Goal: Task Accomplishment & Management: Use online tool/utility

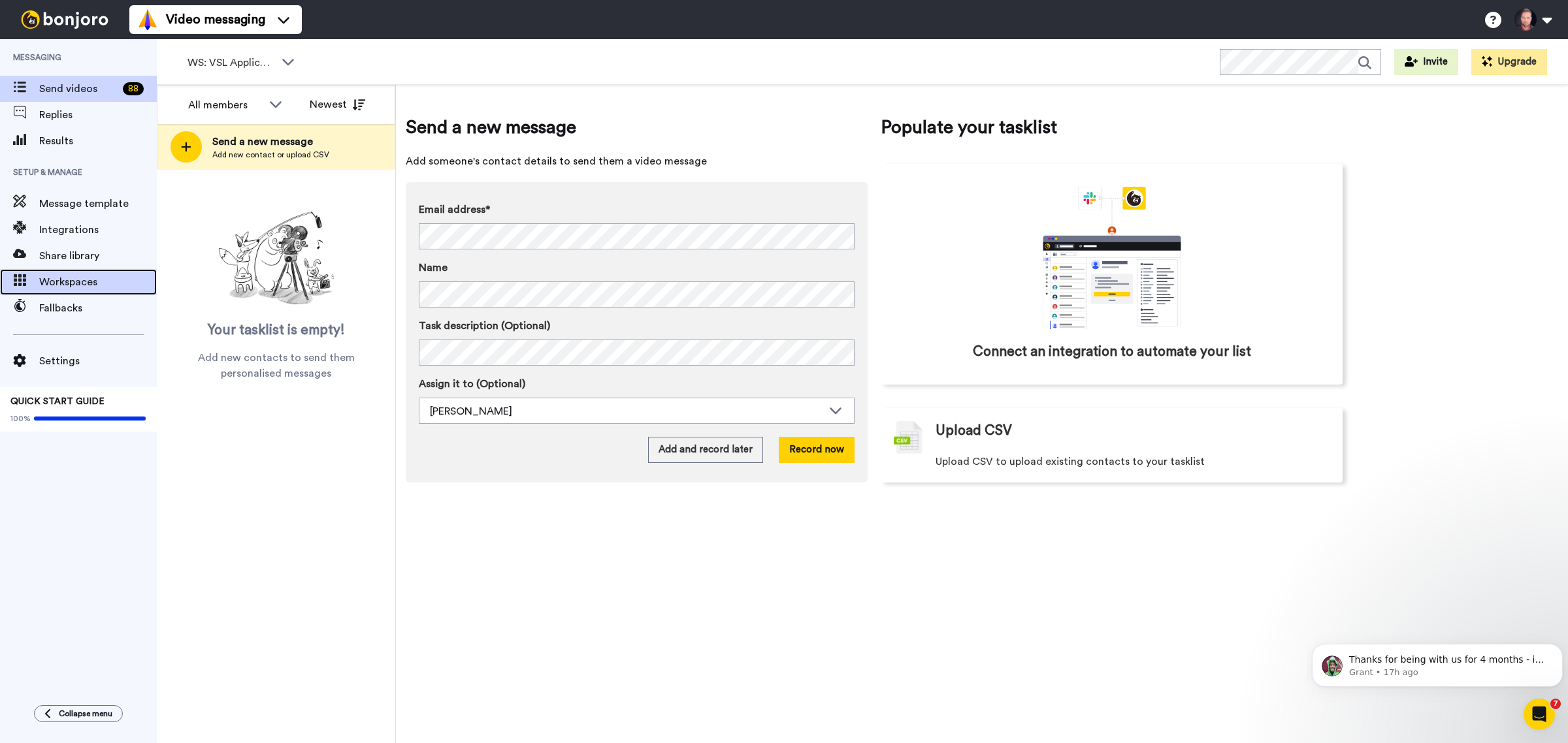
click at [77, 281] on span "Workspaces" at bounding box center [98, 282] width 117 height 16
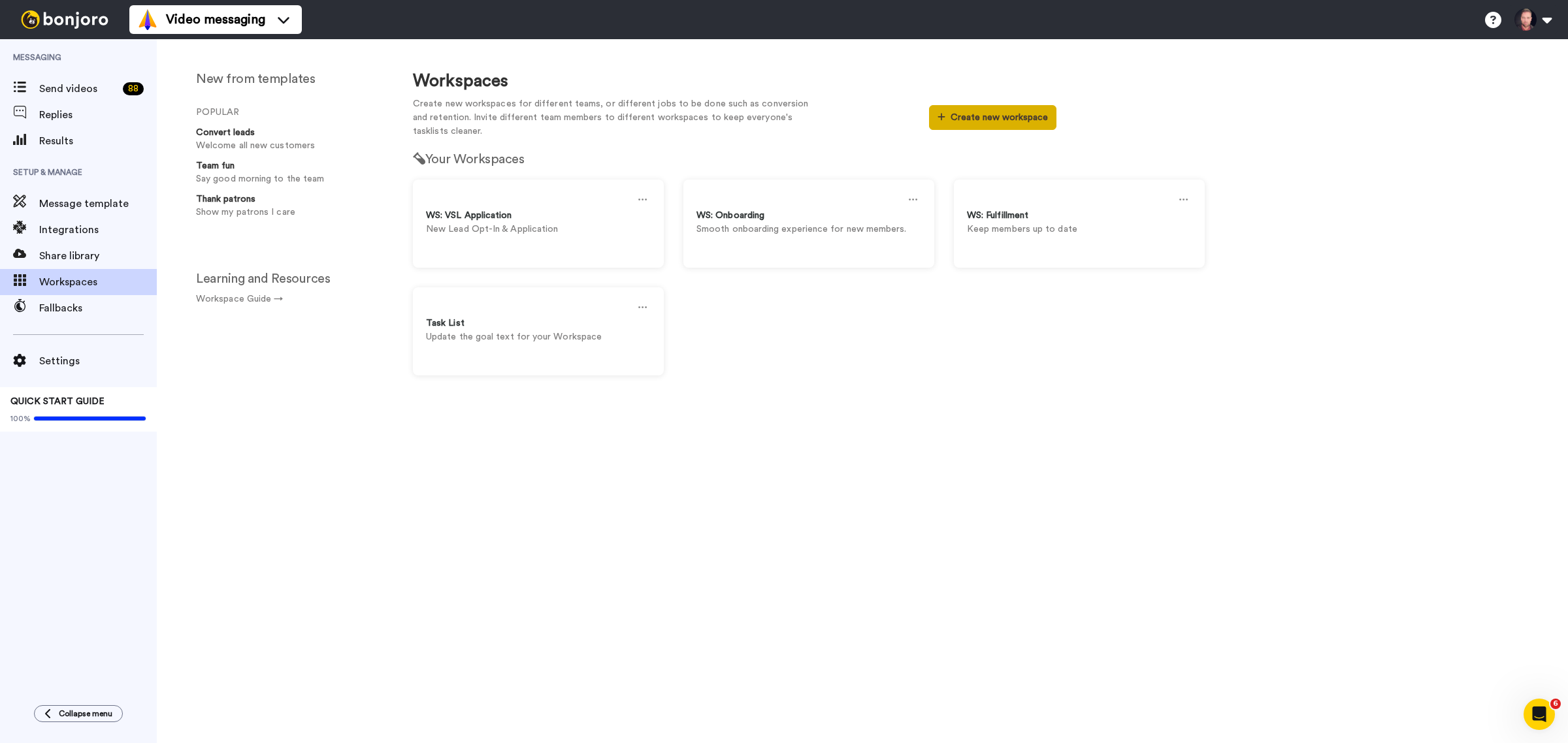
click at [993, 121] on button "Create new workspace" at bounding box center [993, 117] width 127 height 25
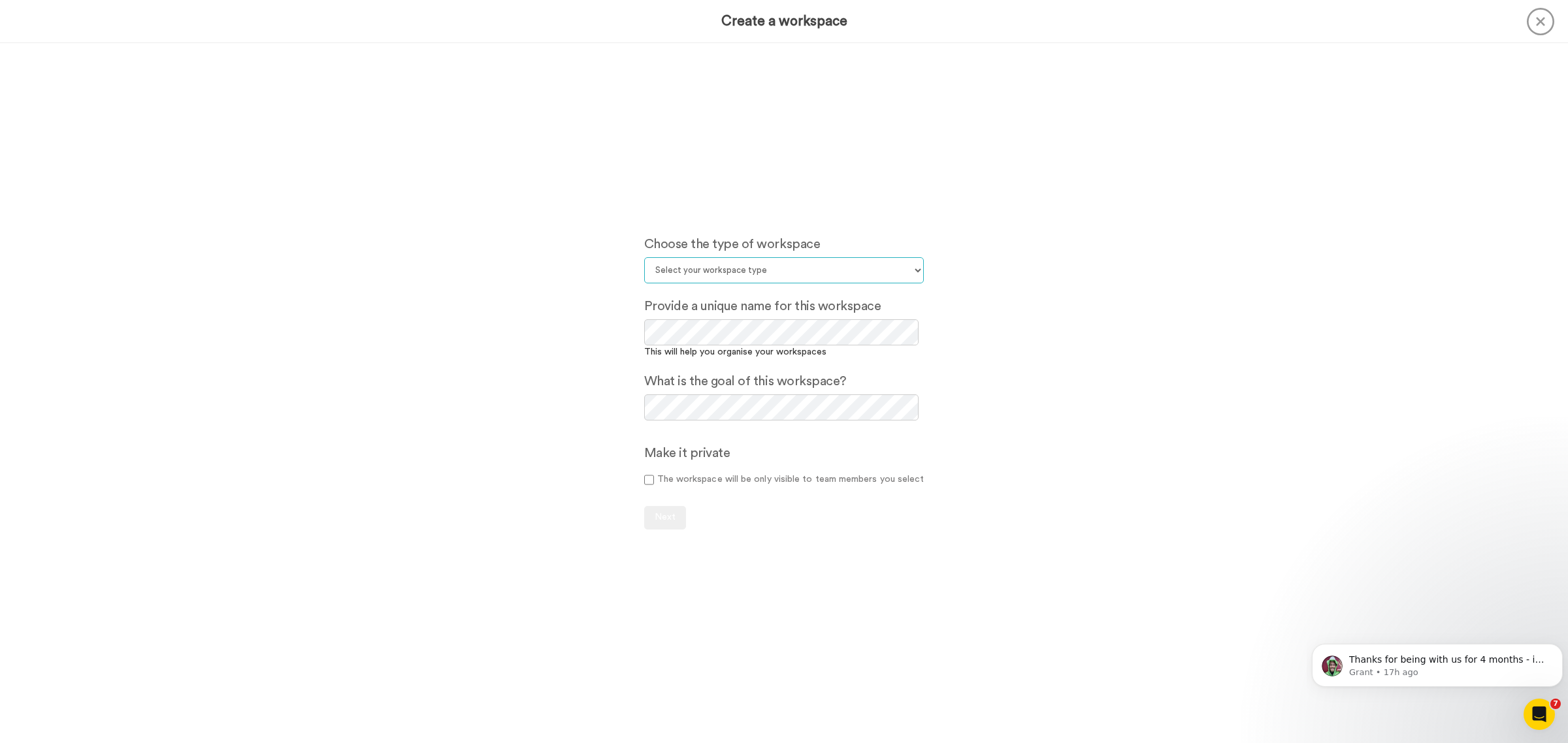
click at [742, 263] on select "Select your workspace type Default Onboarding Activation Retention Team updates…" at bounding box center [784, 270] width 281 height 26
select select "Lead Conversion"
click at [644, 257] on select "Select your workspace type Default Onboarding Activation Retention Team updates…" at bounding box center [784, 270] width 281 height 26
click at [649, 517] on button "Next" at bounding box center [665, 518] width 42 height 23
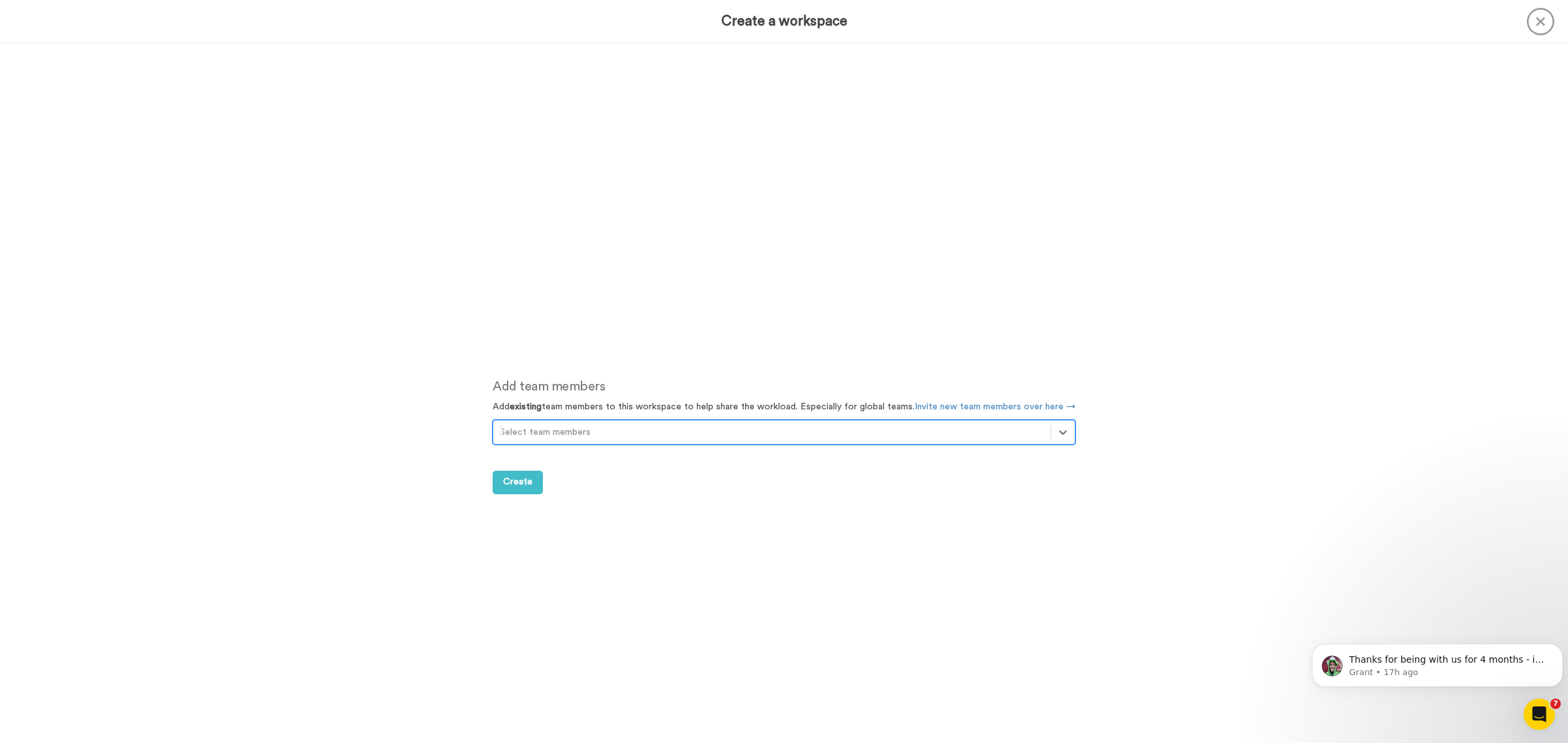
scroll to position [700, 0]
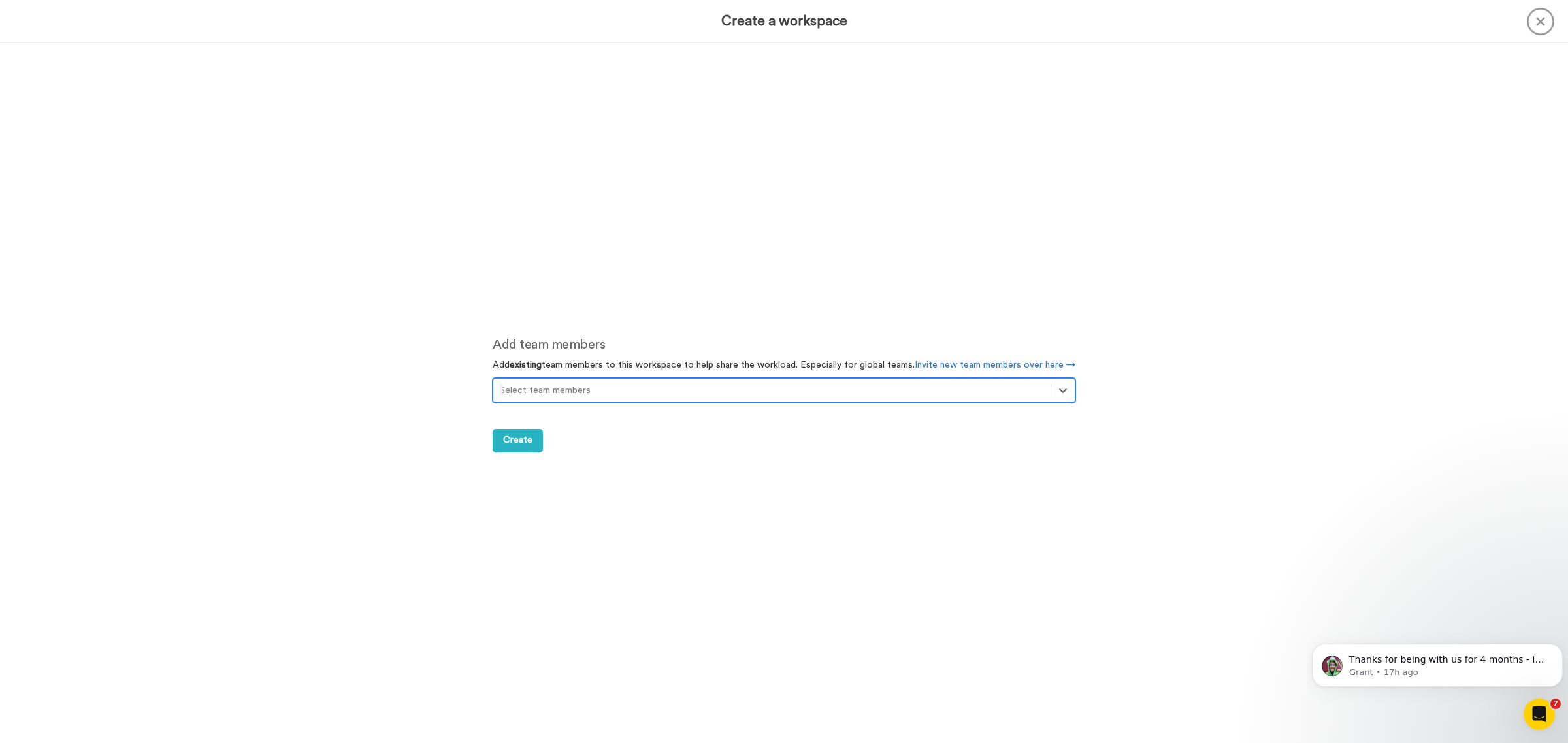
click at [596, 395] on div at bounding box center [771, 391] width 544 height 16
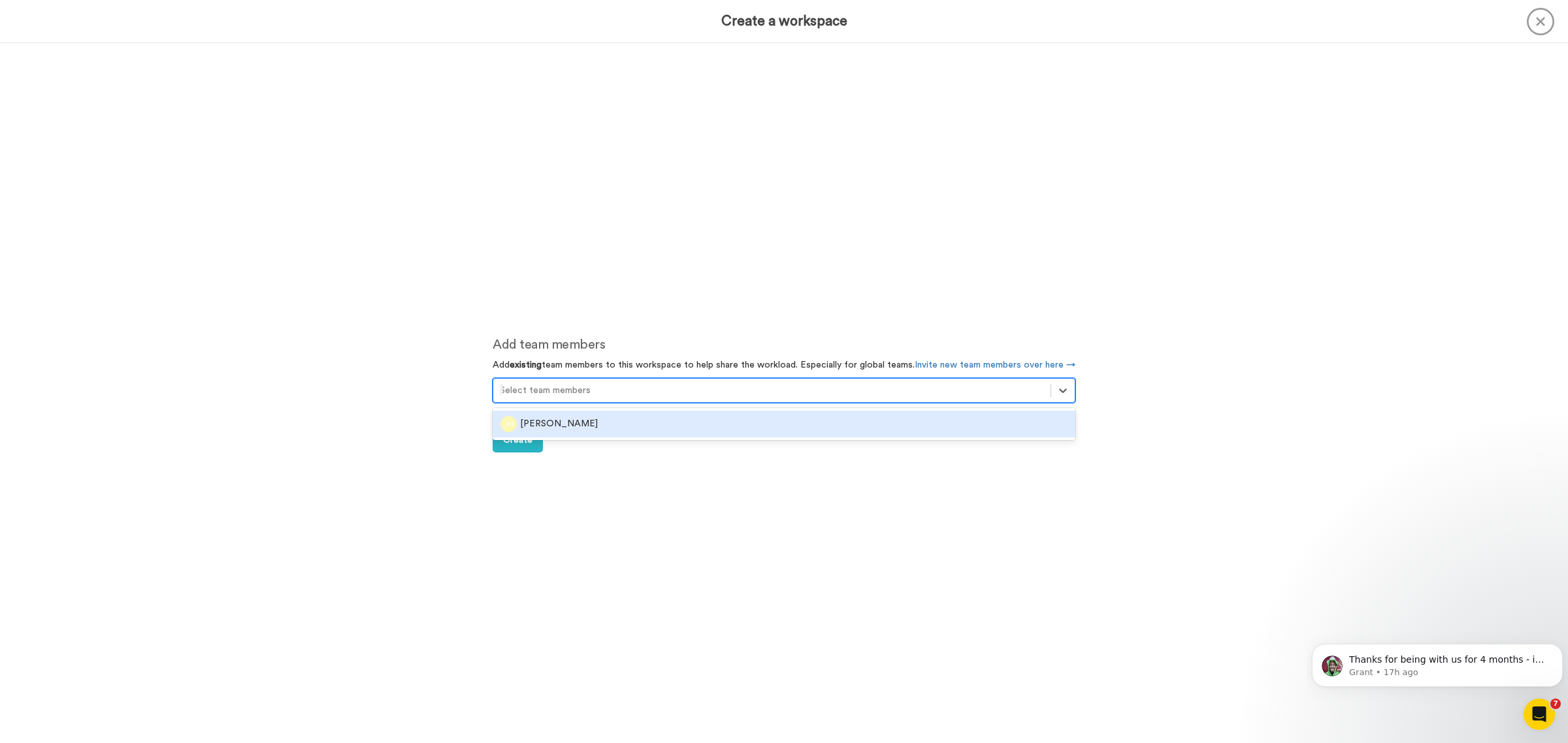
click at [593, 417] on div "Jason Hernstad" at bounding box center [784, 424] width 567 height 16
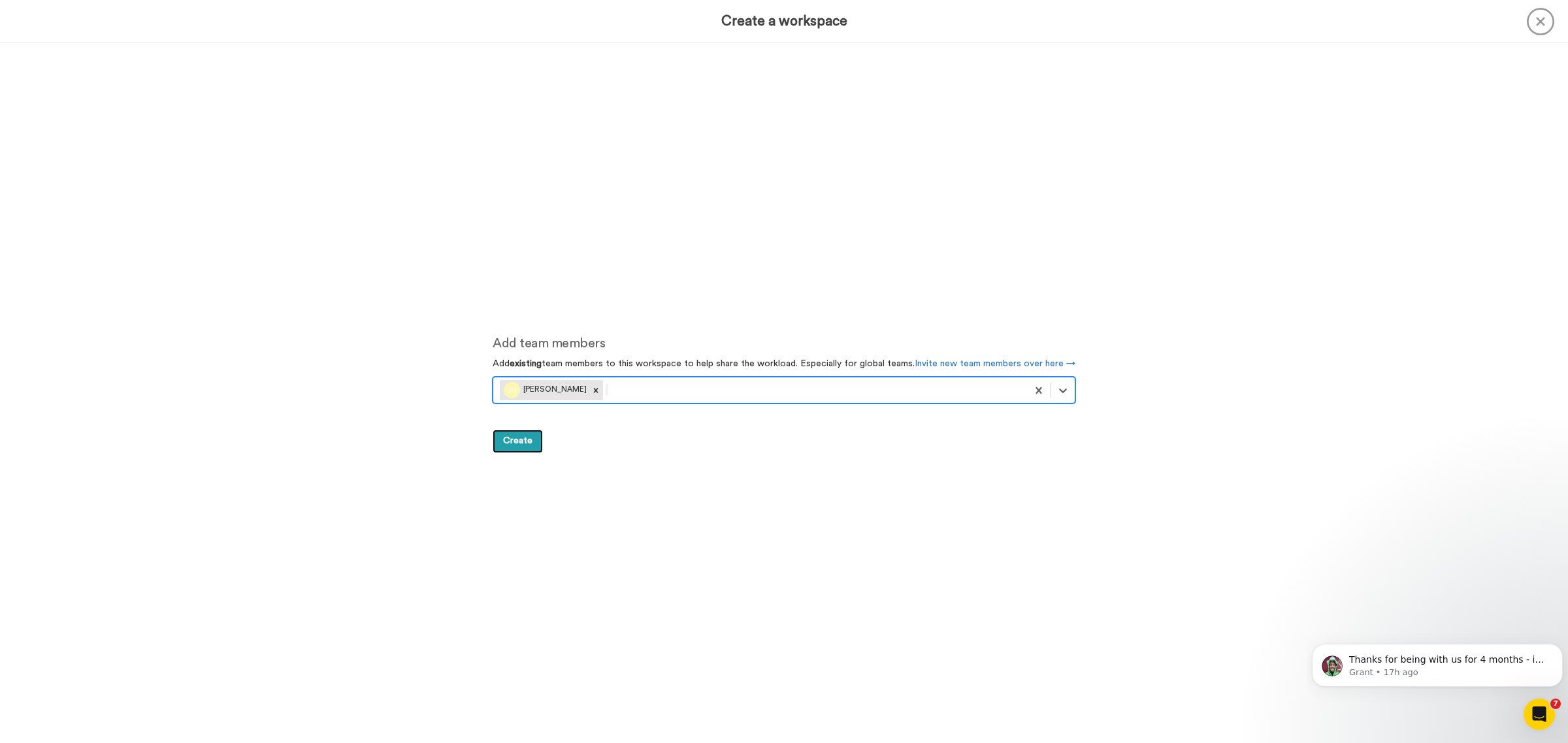
click at [521, 447] on button "Create" at bounding box center [517, 441] width 50 height 23
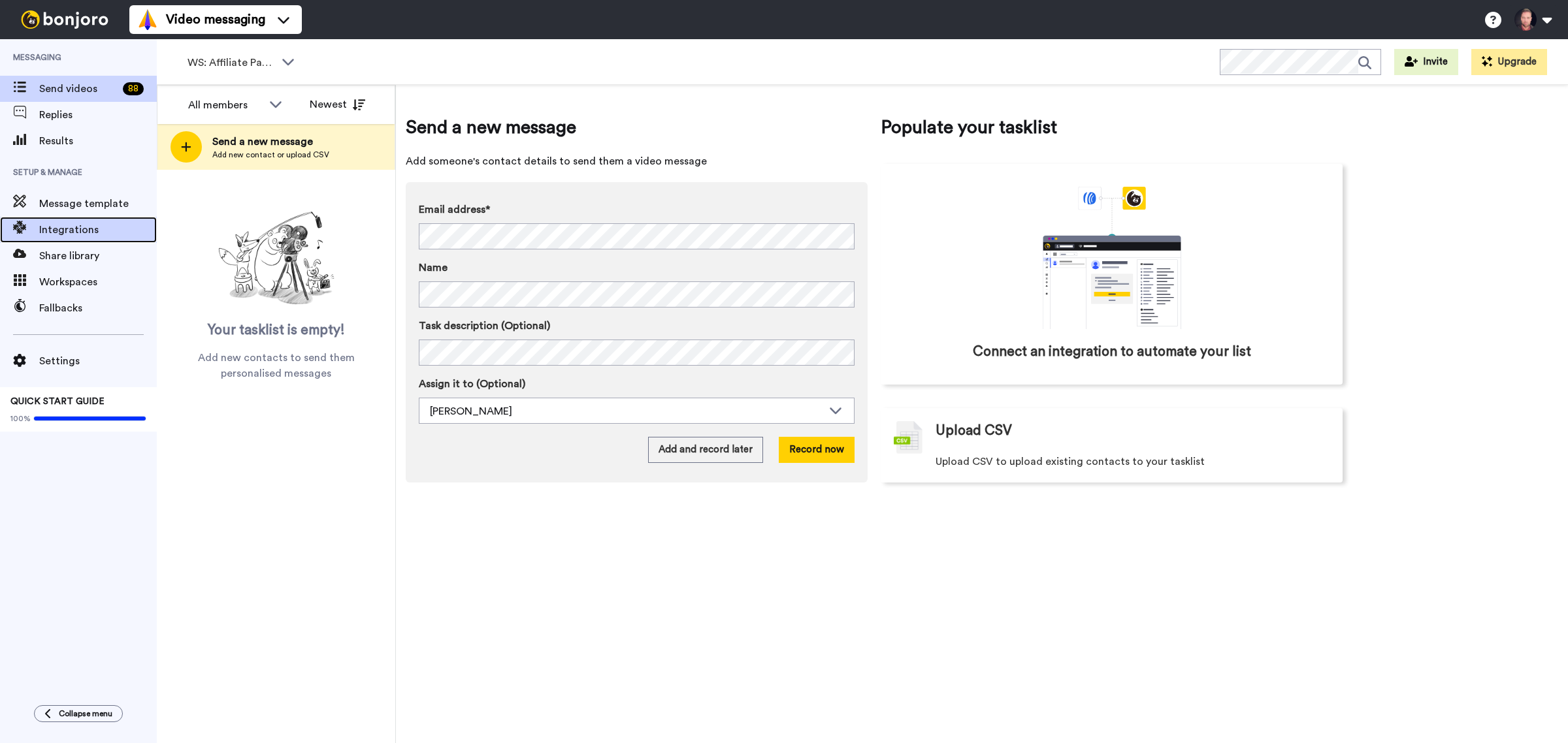
click at [77, 230] on span "Integrations" at bounding box center [98, 230] width 117 height 16
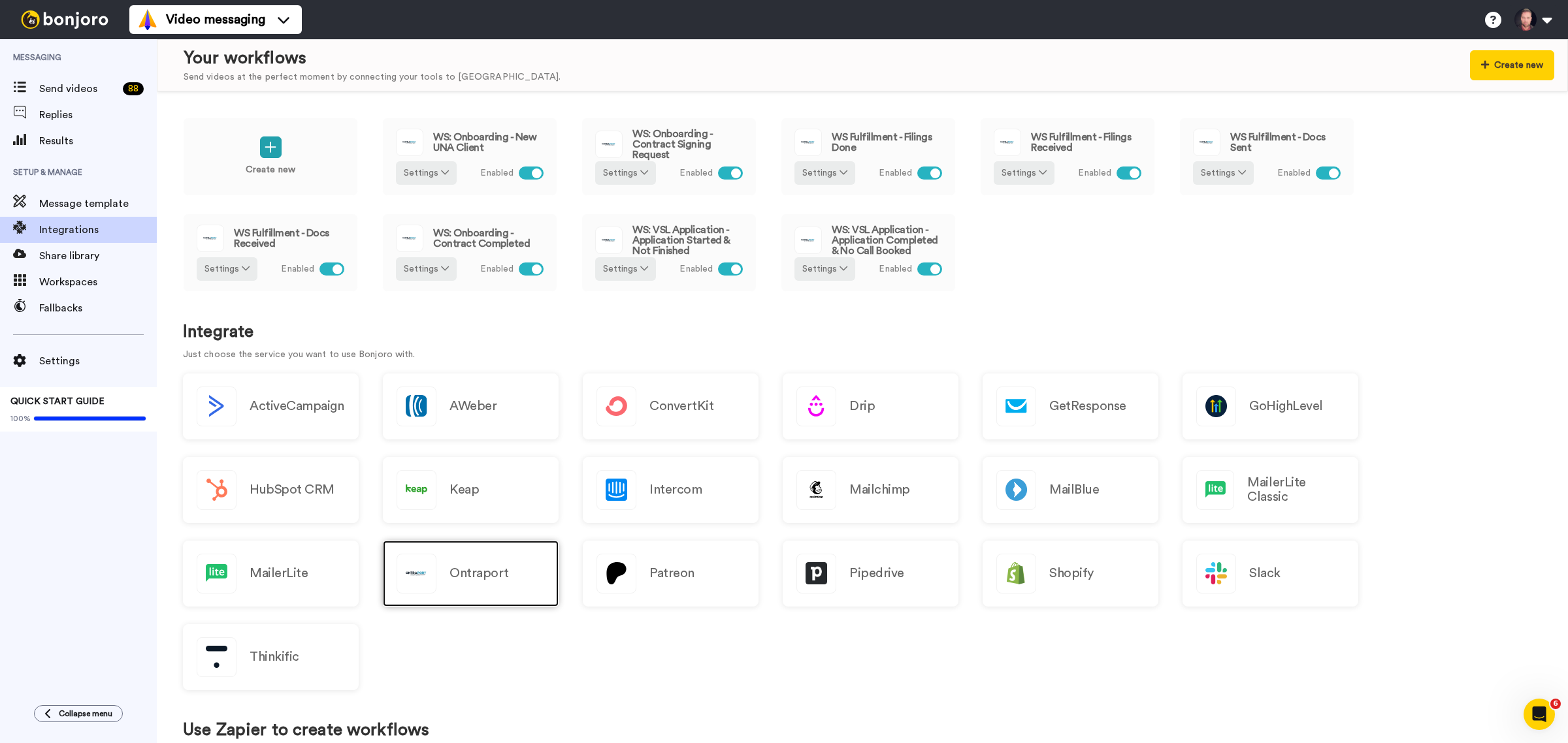
click at [482, 568] on h2 "Ontraport" at bounding box center [479, 574] width 59 height 14
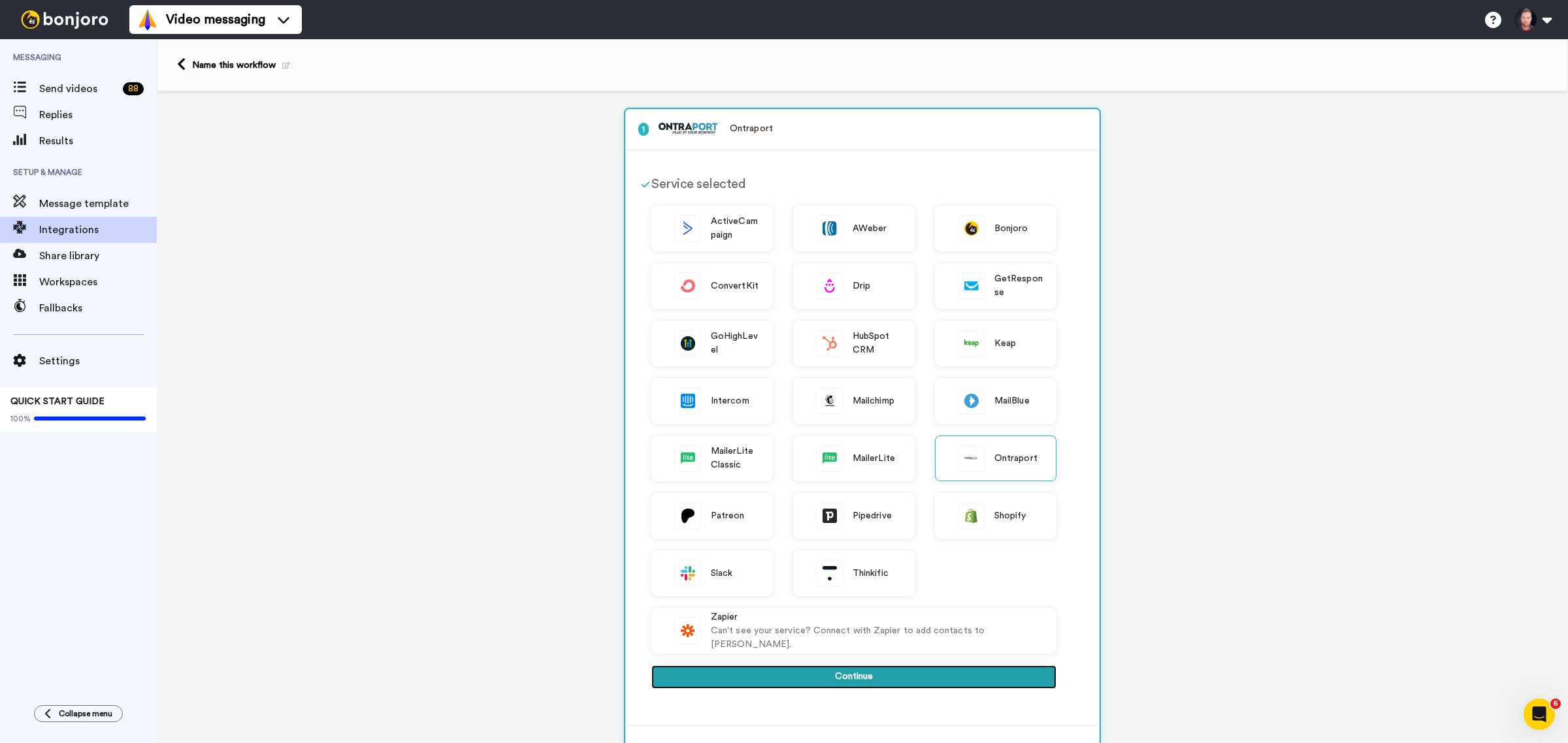
click at [882, 678] on button "Continue" at bounding box center [854, 677] width 405 height 23
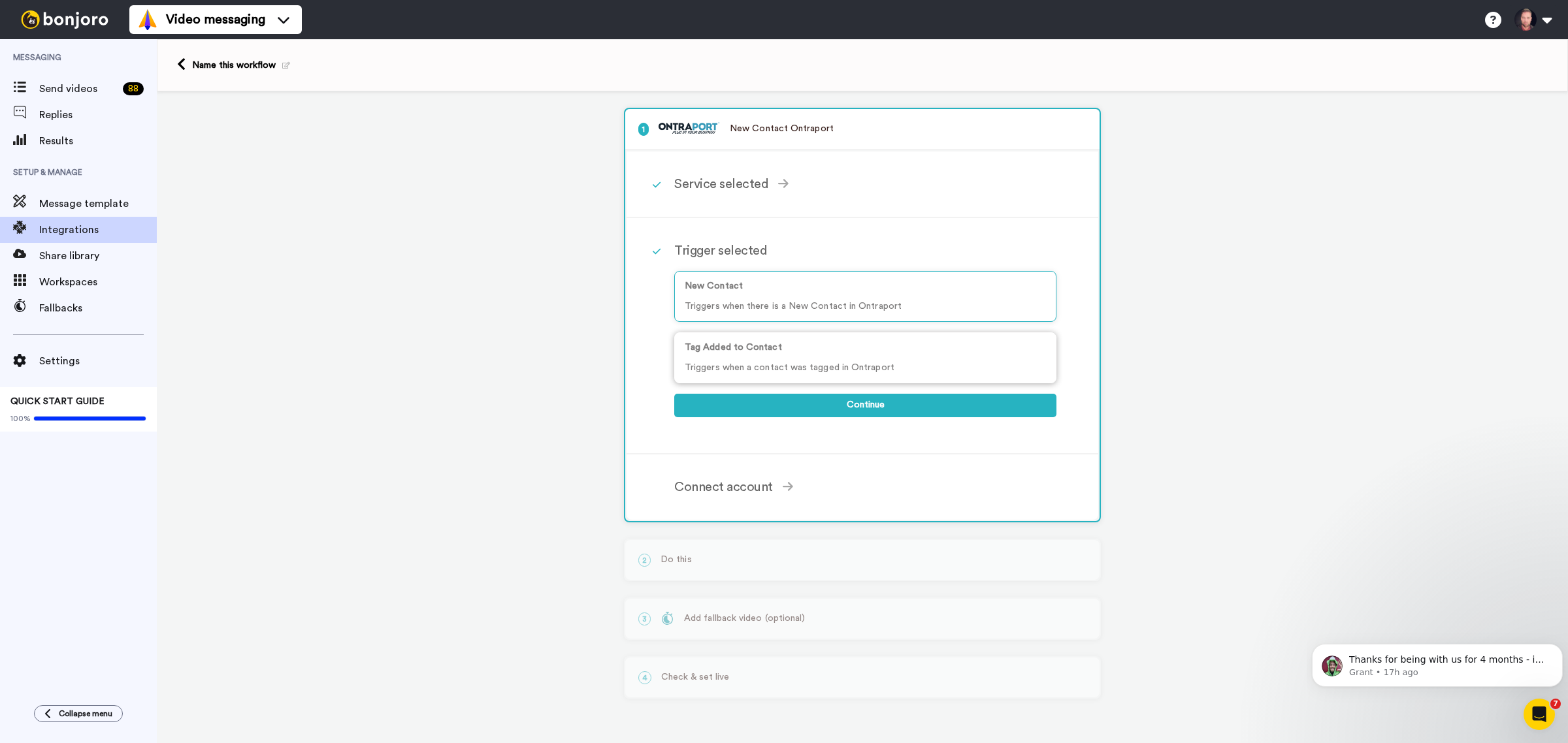
click at [772, 348] on p "Tag Added to Contact" at bounding box center [866, 348] width 361 height 14
click at [788, 403] on button "Continue" at bounding box center [866, 405] width 382 height 23
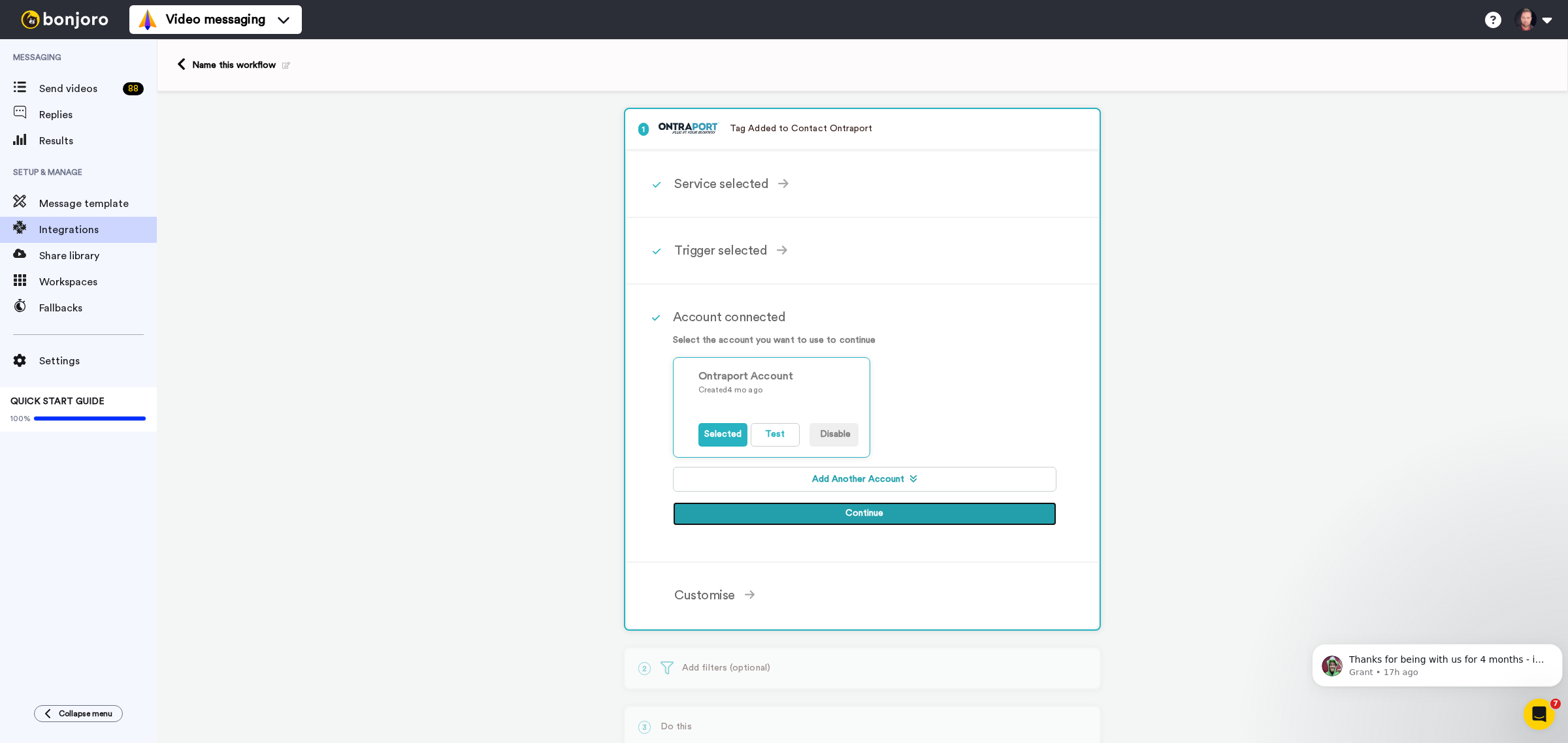
click at [804, 510] on button "Continue" at bounding box center [865, 514] width 384 height 23
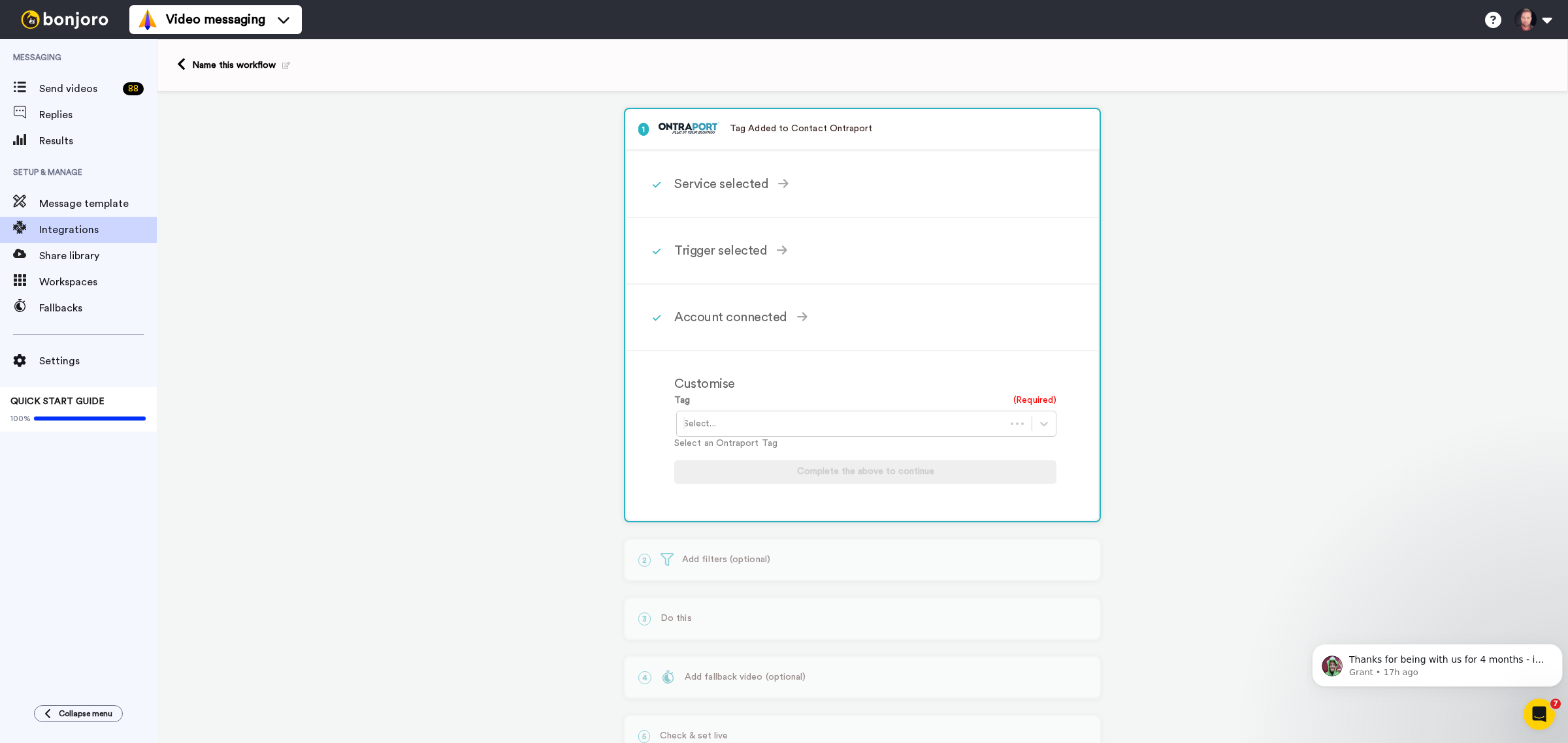
click at [785, 423] on div at bounding box center [841, 424] width 316 height 16
click at [778, 447] on div "WS: Affiliate Partner" at bounding box center [867, 451] width 382 height 24
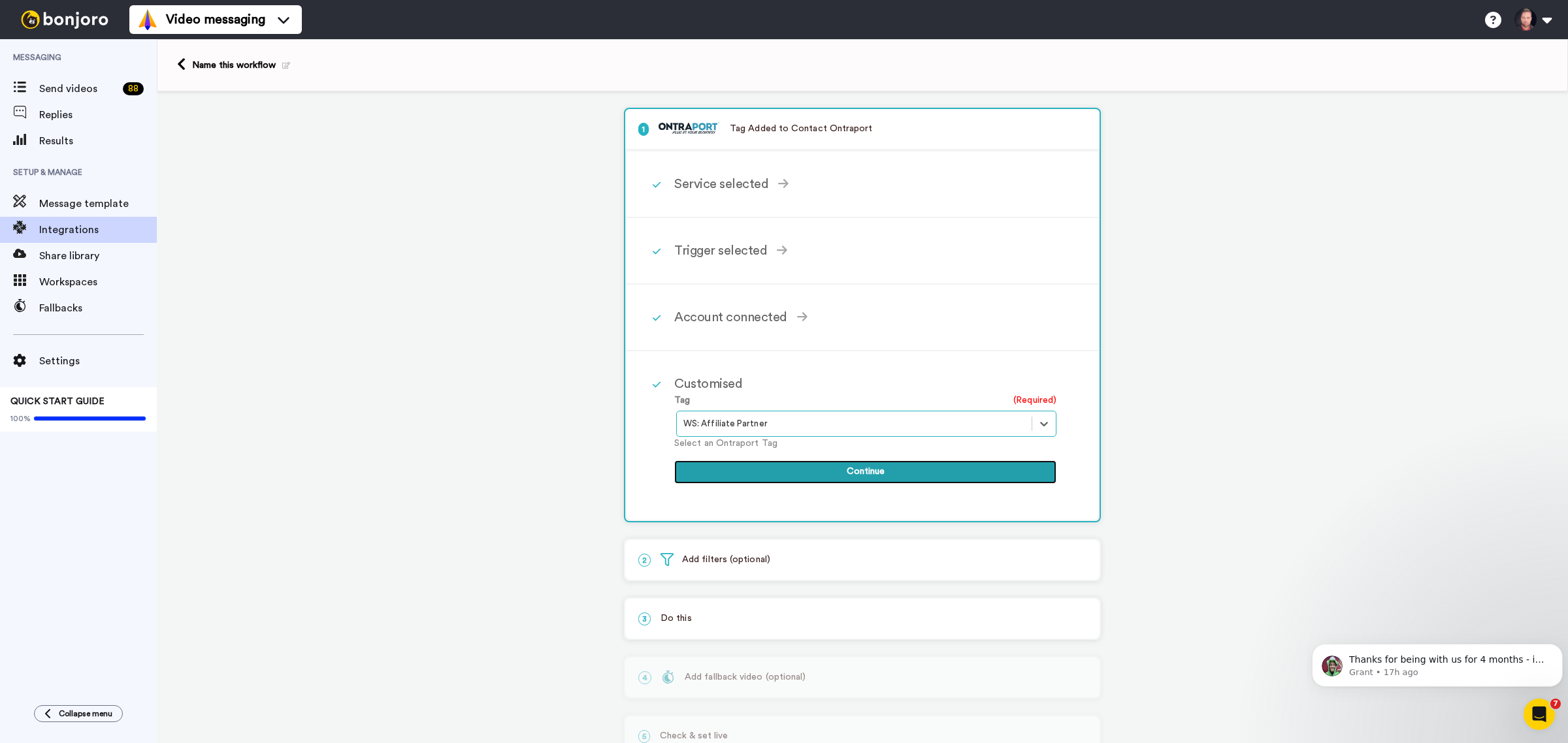
click at [811, 471] on button "Continue" at bounding box center [866, 471] width 382 height 23
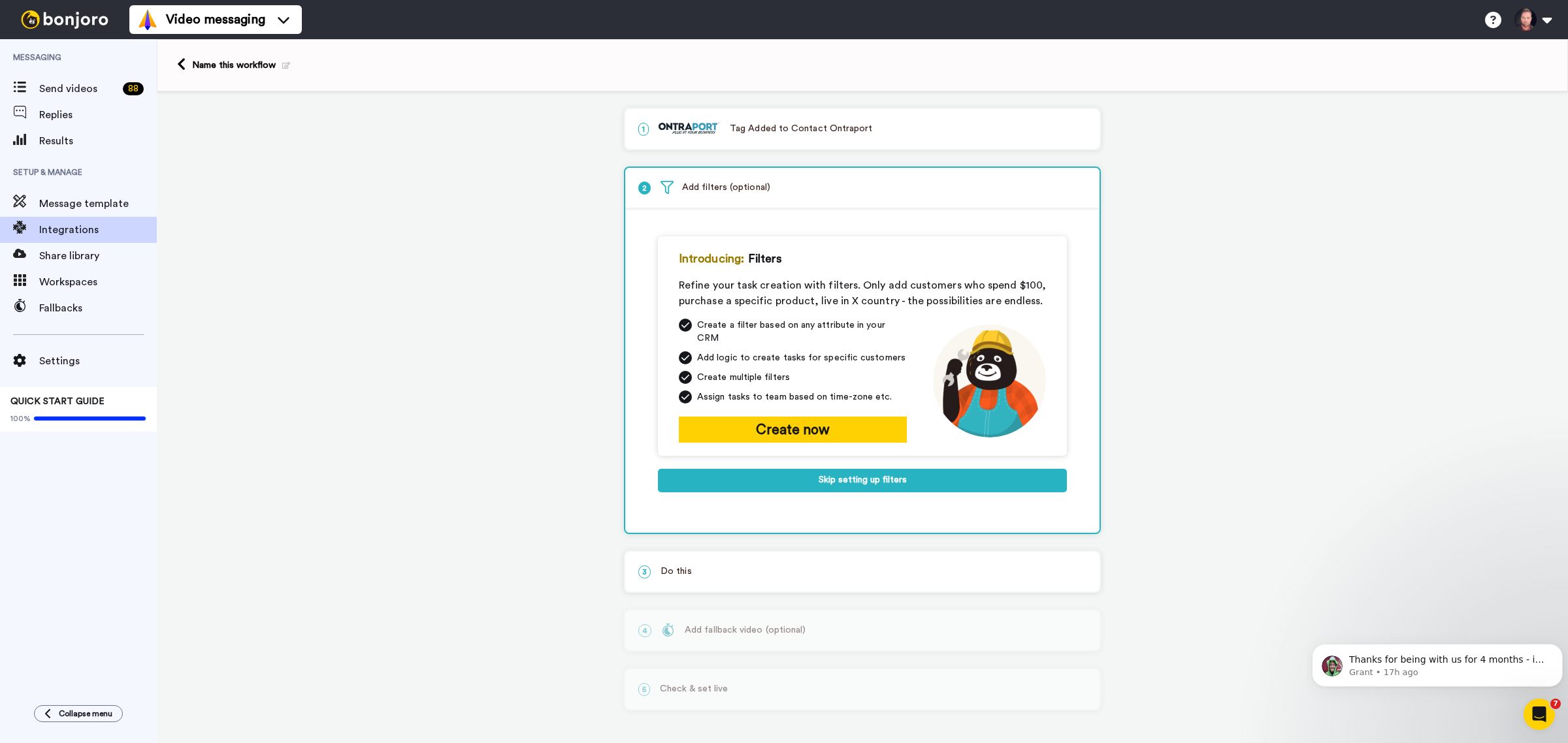
click at [781, 570] on div "3 Do this" at bounding box center [862, 572] width 475 height 40
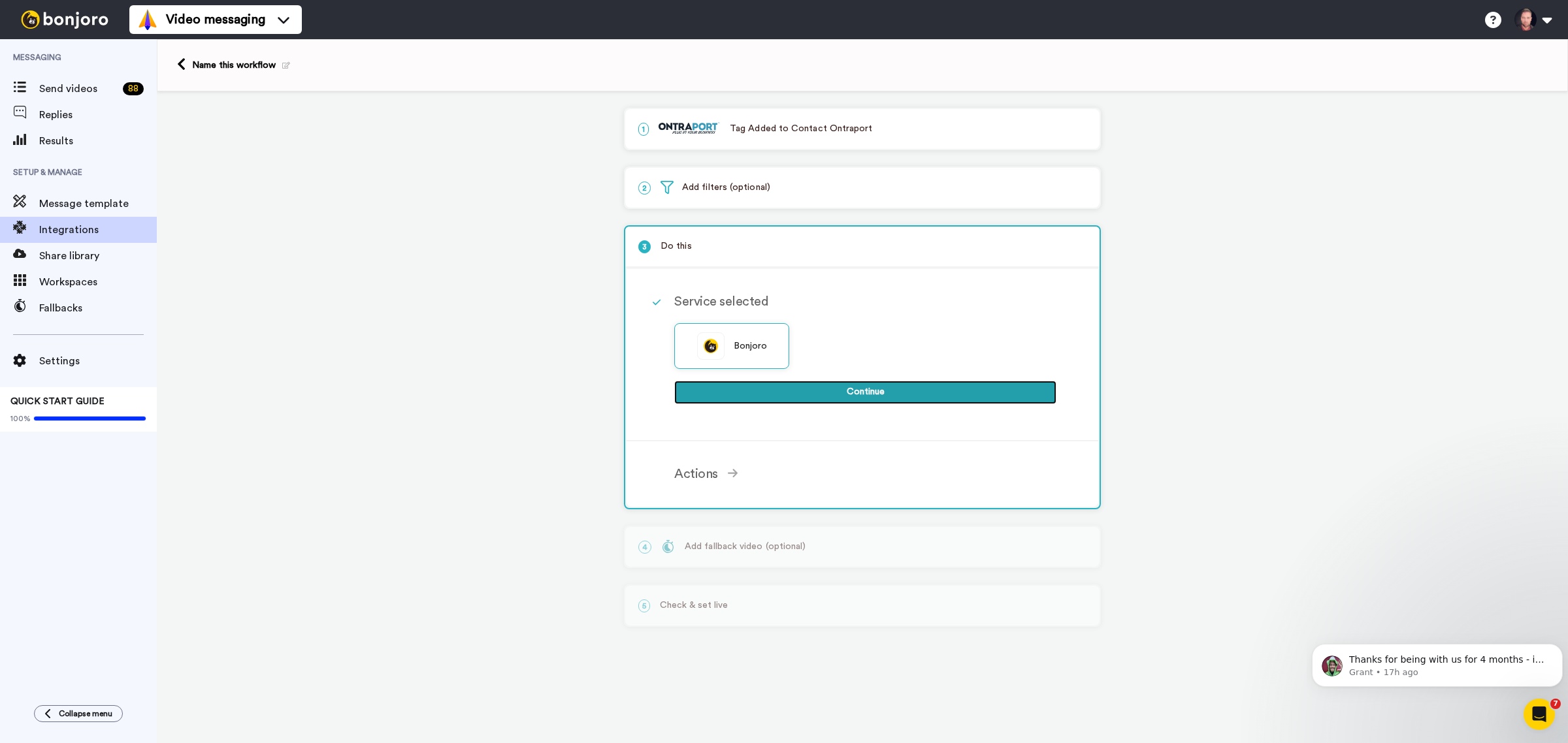
click at [786, 387] on button "Continue" at bounding box center [866, 392] width 382 height 23
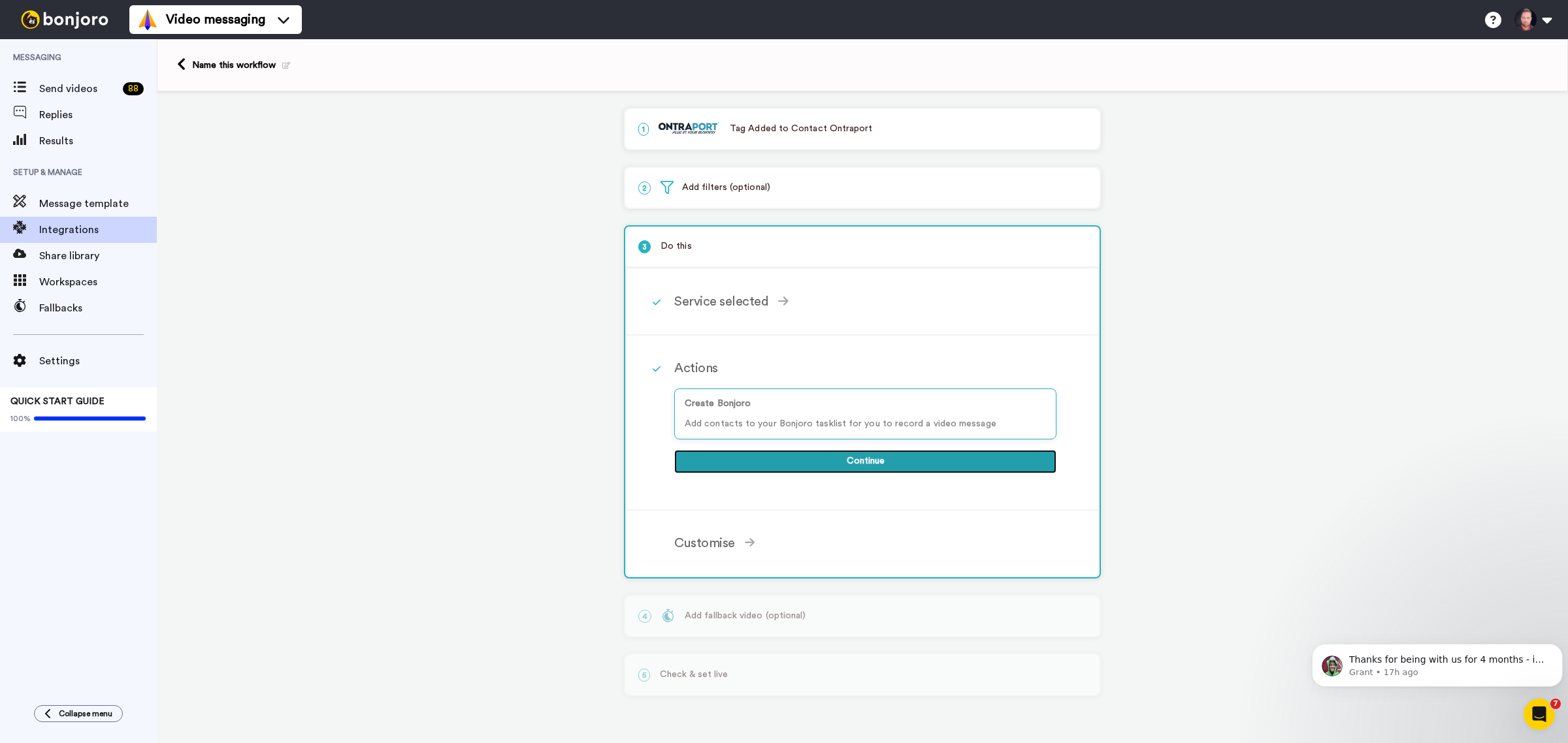
click at [778, 462] on button "Continue" at bounding box center [866, 461] width 382 height 23
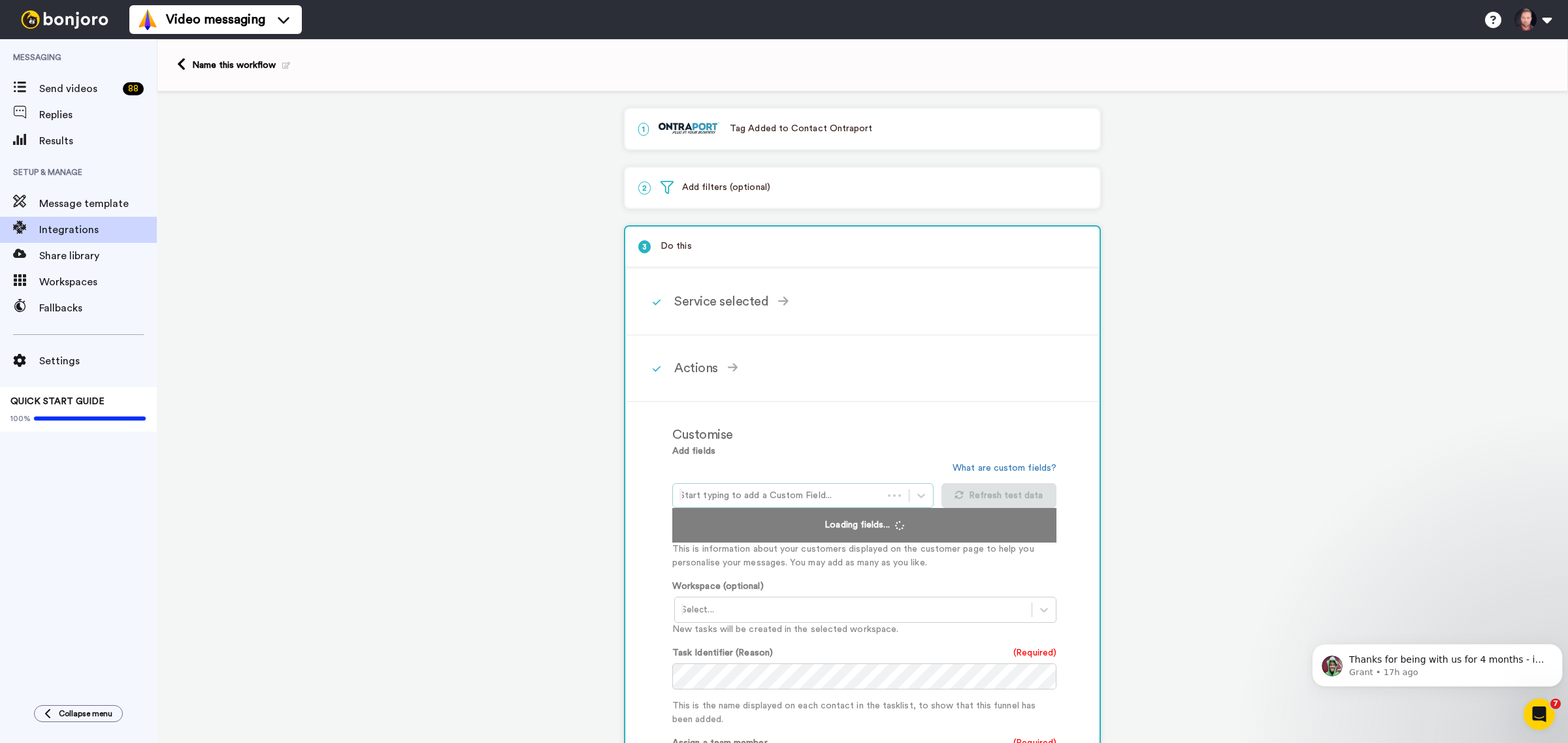
click at [778, 488] on div at bounding box center [778, 496] width 197 height 16
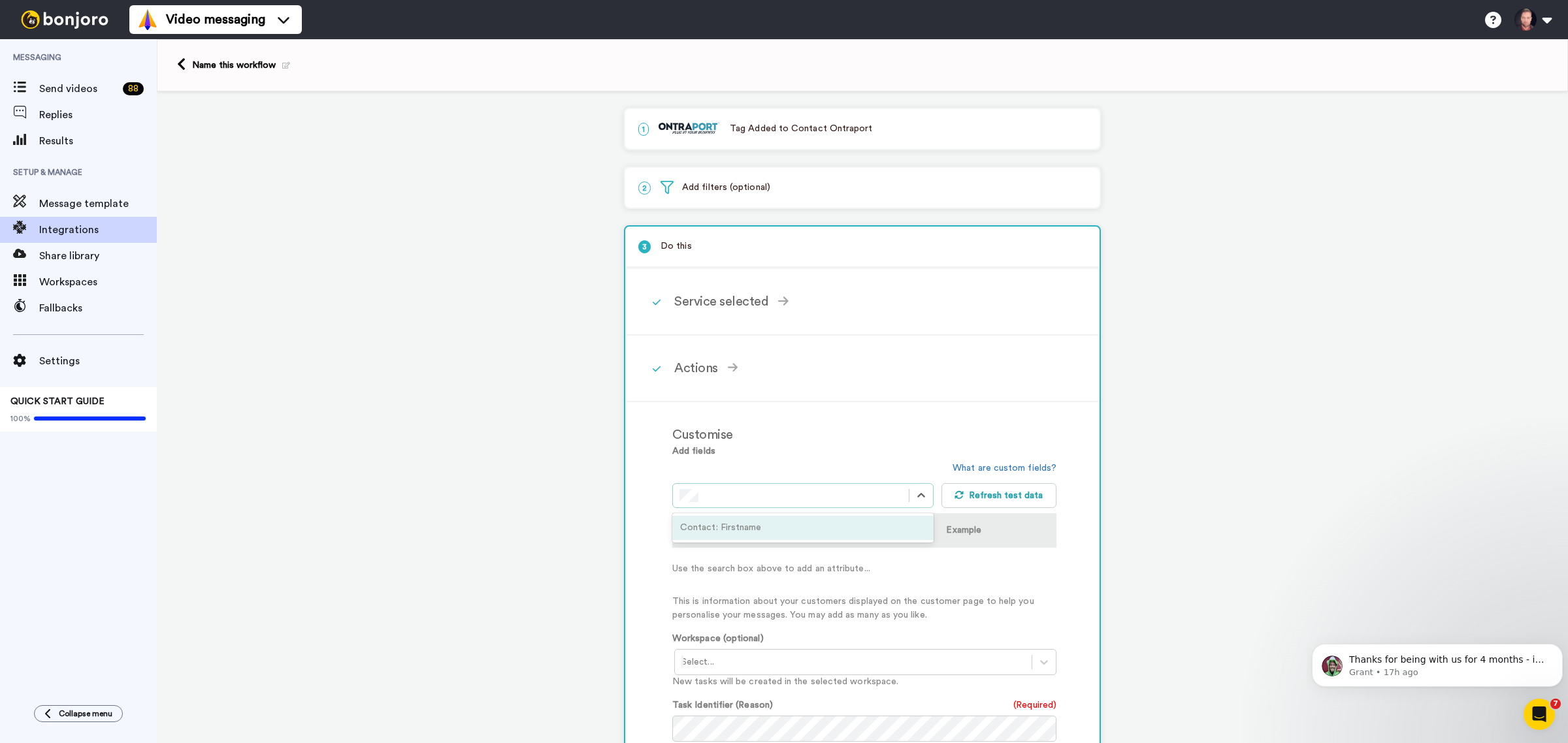
click at [765, 517] on div "Contact: Firstname" at bounding box center [802, 528] width 261 height 24
click at [778, 490] on div at bounding box center [790, 496] width 223 height 16
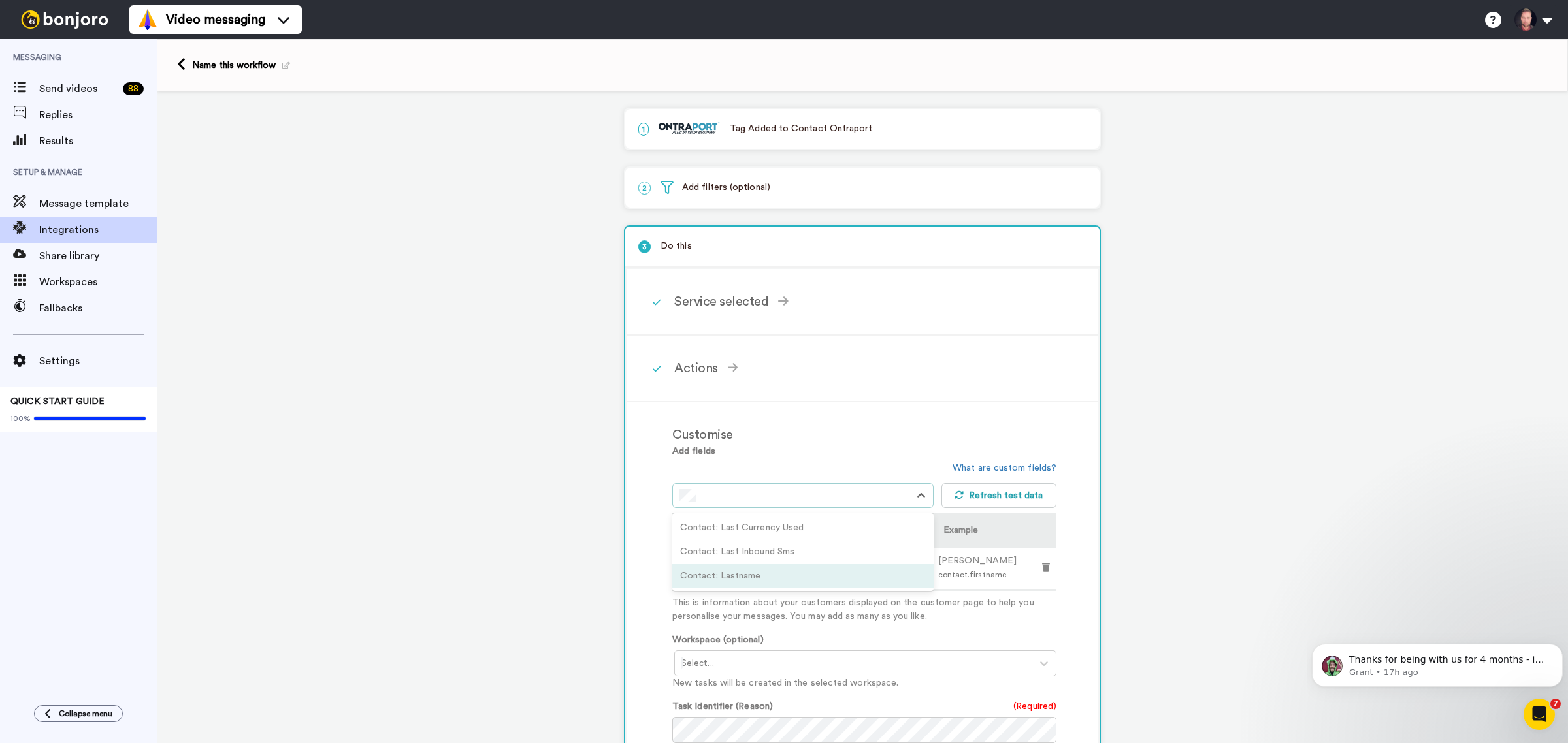
click at [760, 564] on div "Contact: Lastname" at bounding box center [802, 576] width 261 height 24
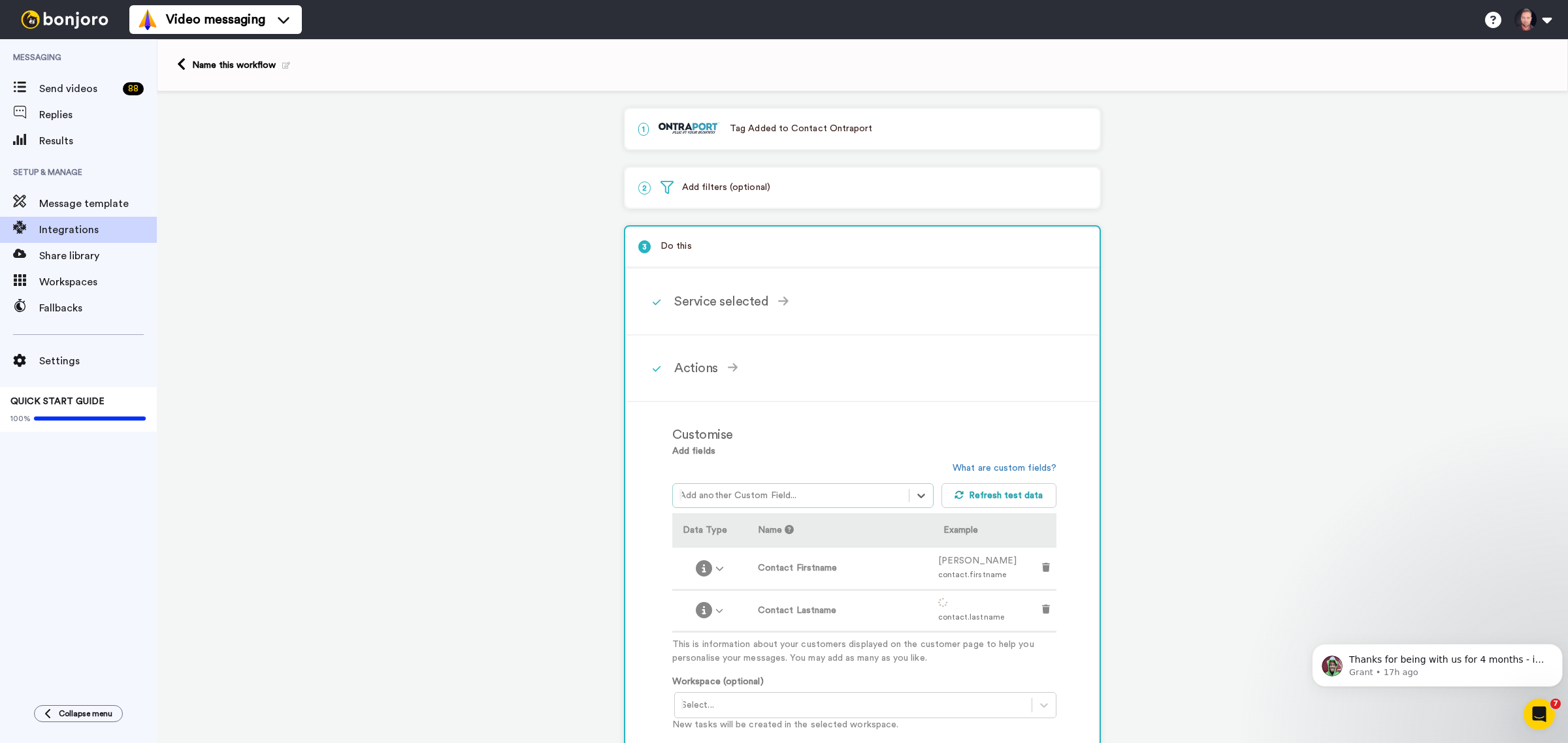
click at [788, 491] on div at bounding box center [790, 496] width 223 height 16
click at [749, 524] on div "Contact: City" at bounding box center [802, 528] width 261 height 24
click at [770, 491] on div at bounding box center [790, 496] width 223 height 16
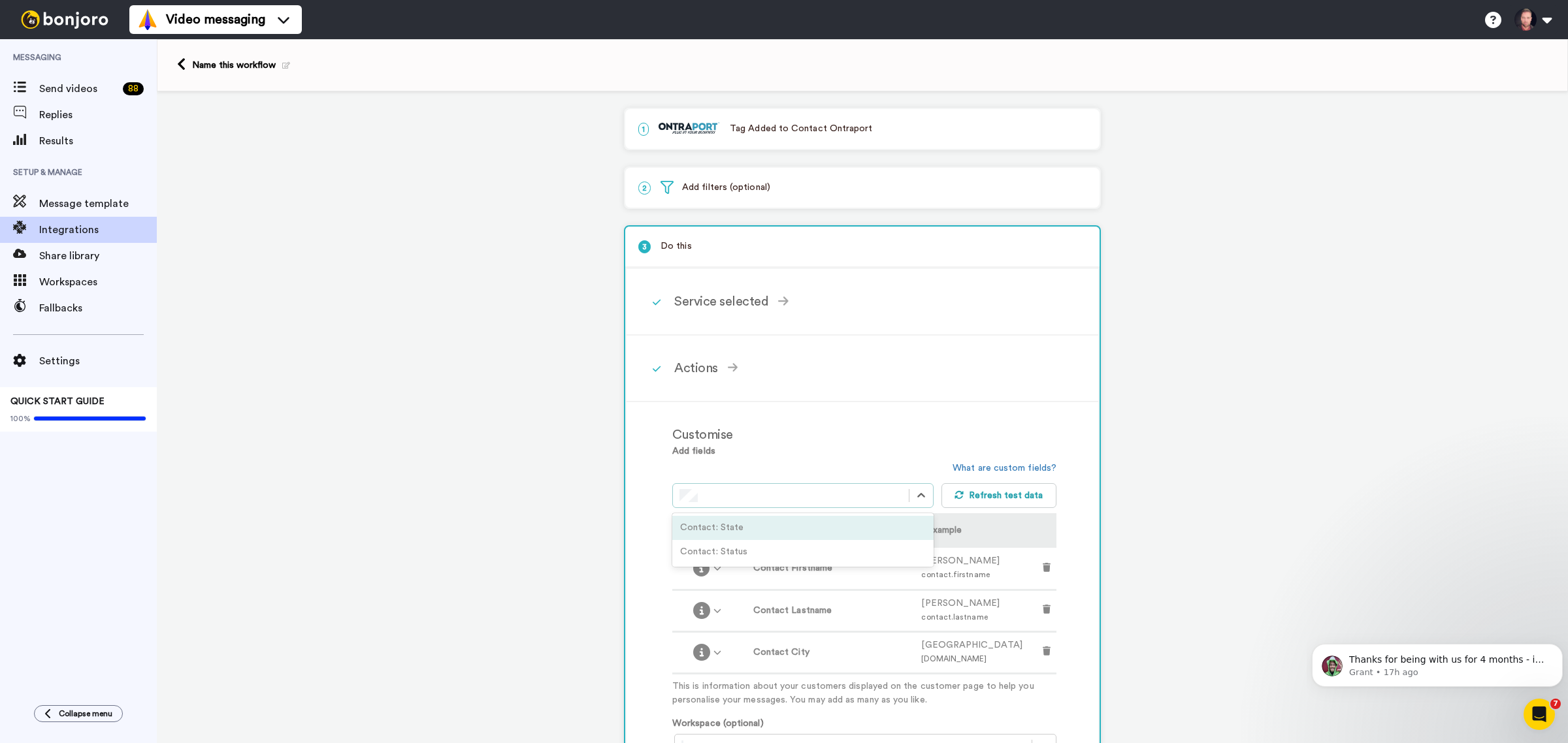
click at [754, 518] on div "Contact: State" at bounding box center [802, 528] width 261 height 24
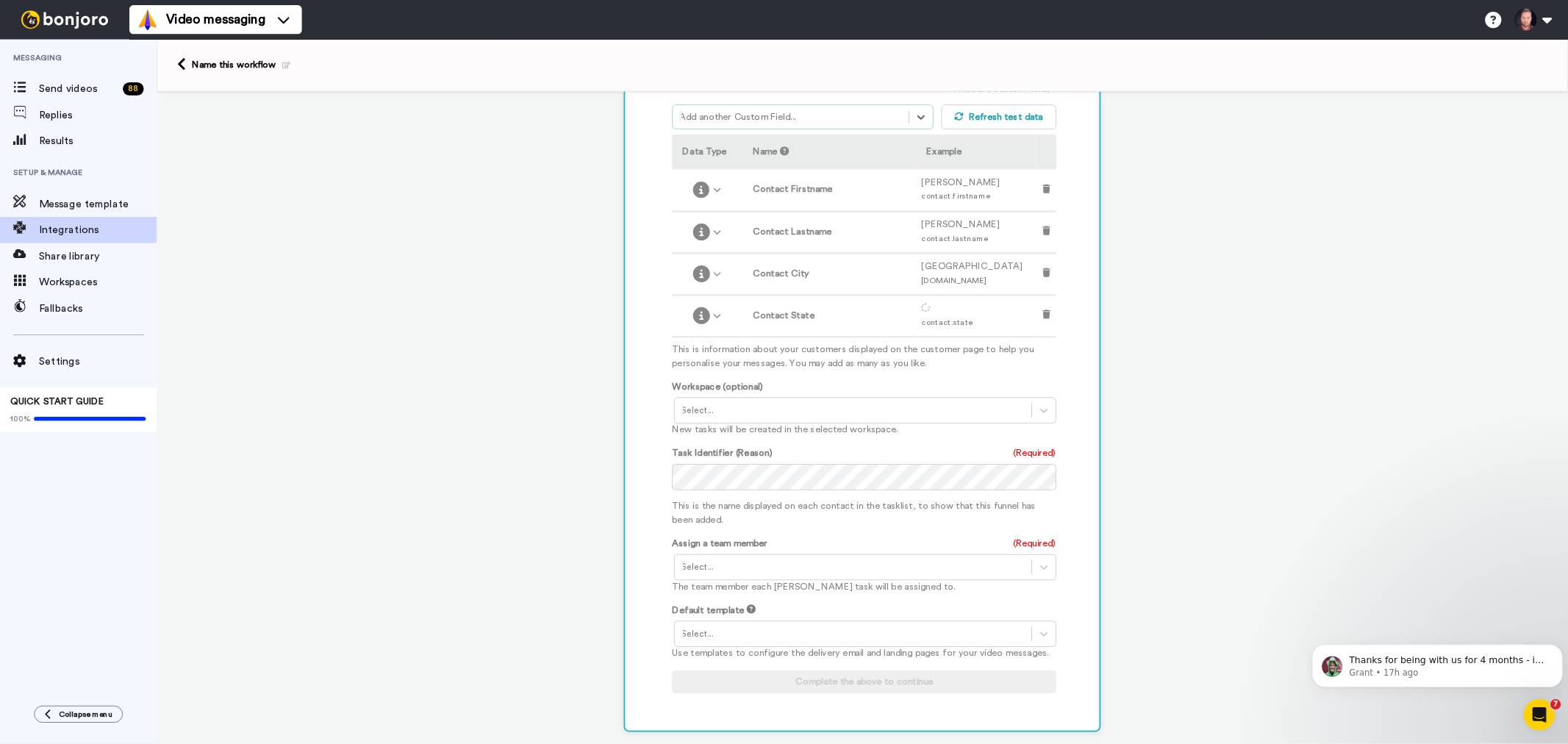
scroll to position [460, 0]
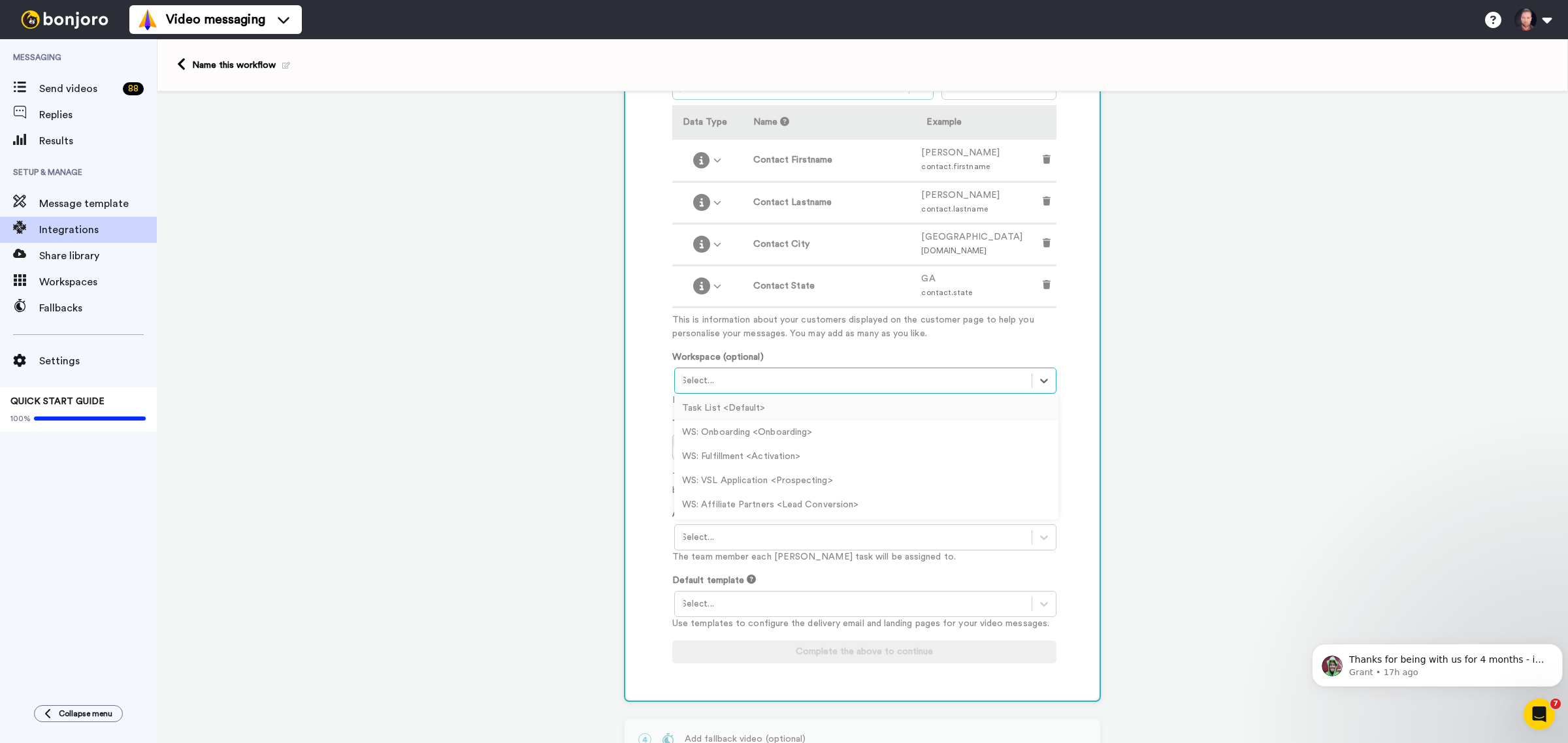
click at [718, 379] on div at bounding box center [854, 381] width 344 height 16
click at [772, 495] on div "WS: Affiliate Partners <Lead Conversion>" at bounding box center [866, 505] width 384 height 24
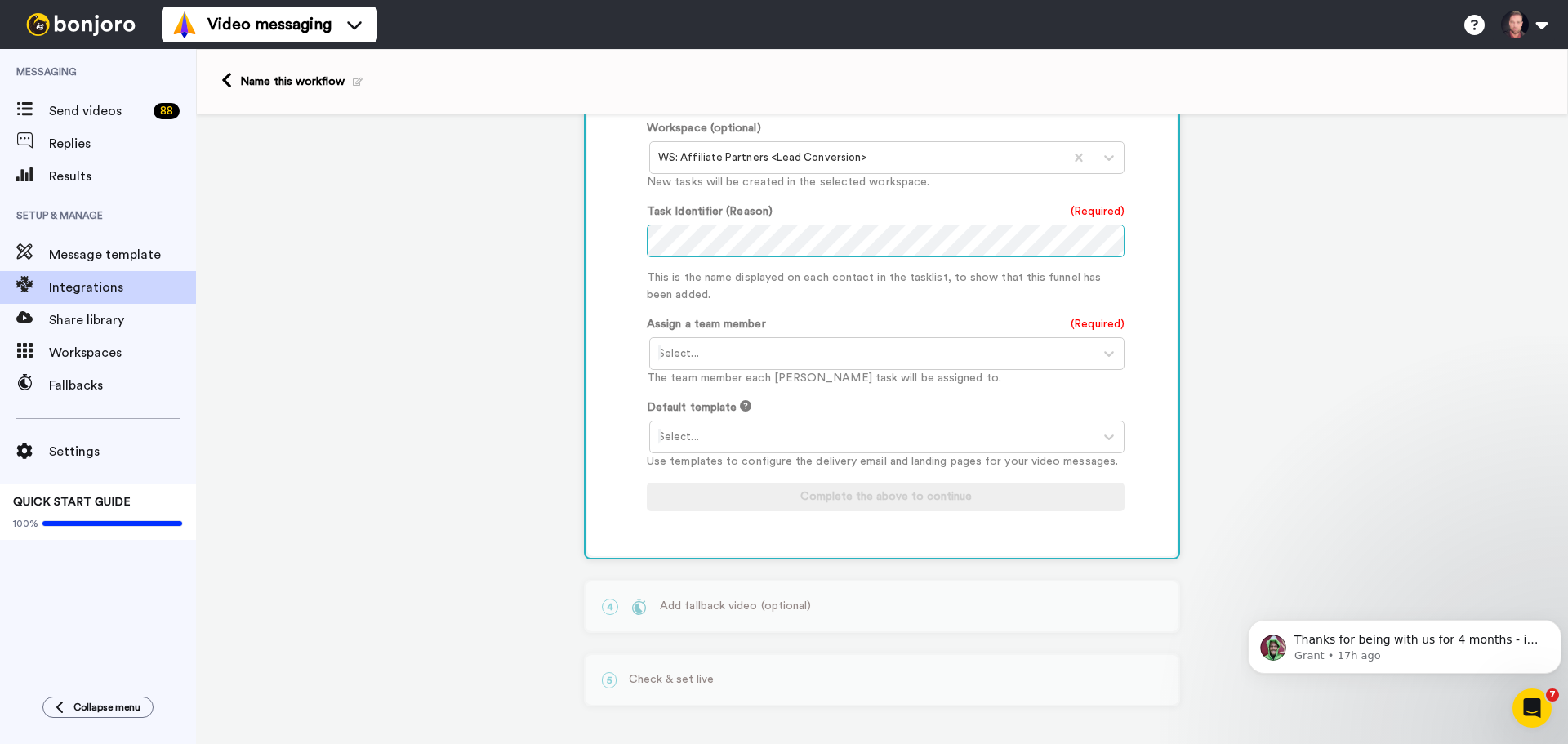
scroll to position [832, 0]
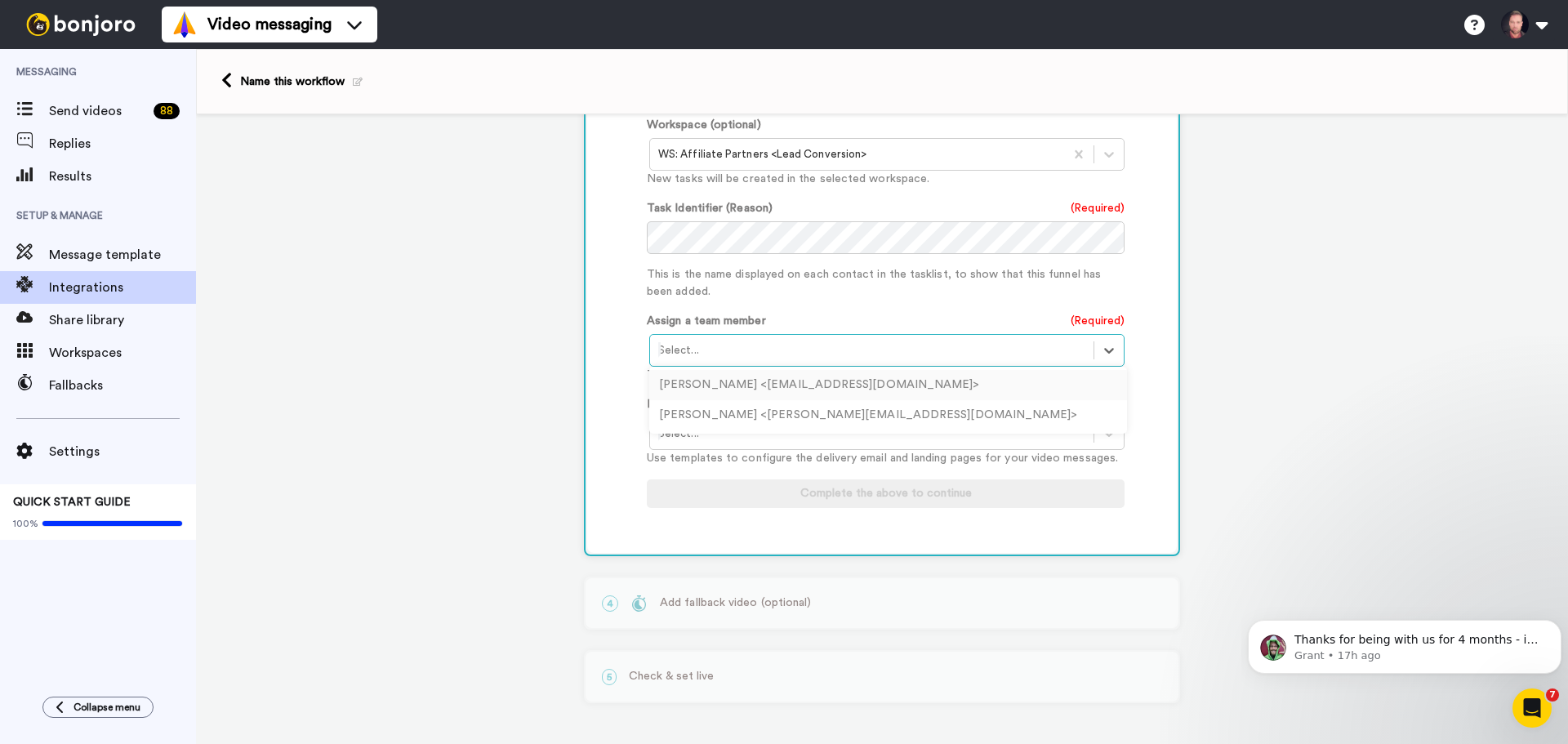
click at [736, 356] on div at bounding box center [872, 351] width 427 height 20
click at [736, 377] on div "Seth Ellsworth <admin@warrentrust.co>" at bounding box center [888, 384] width 477 height 30
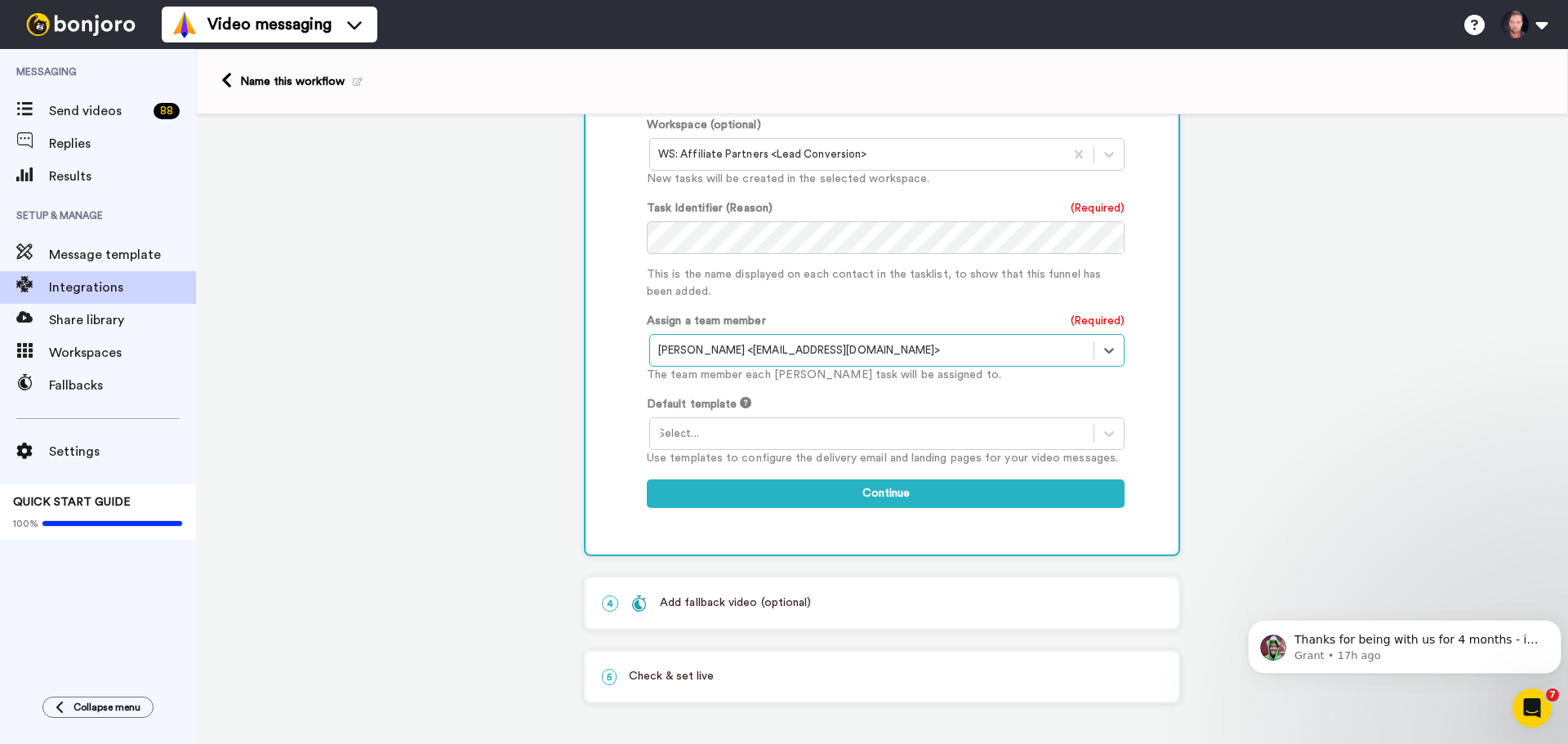
click at [736, 429] on div at bounding box center [872, 433] width 427 height 20
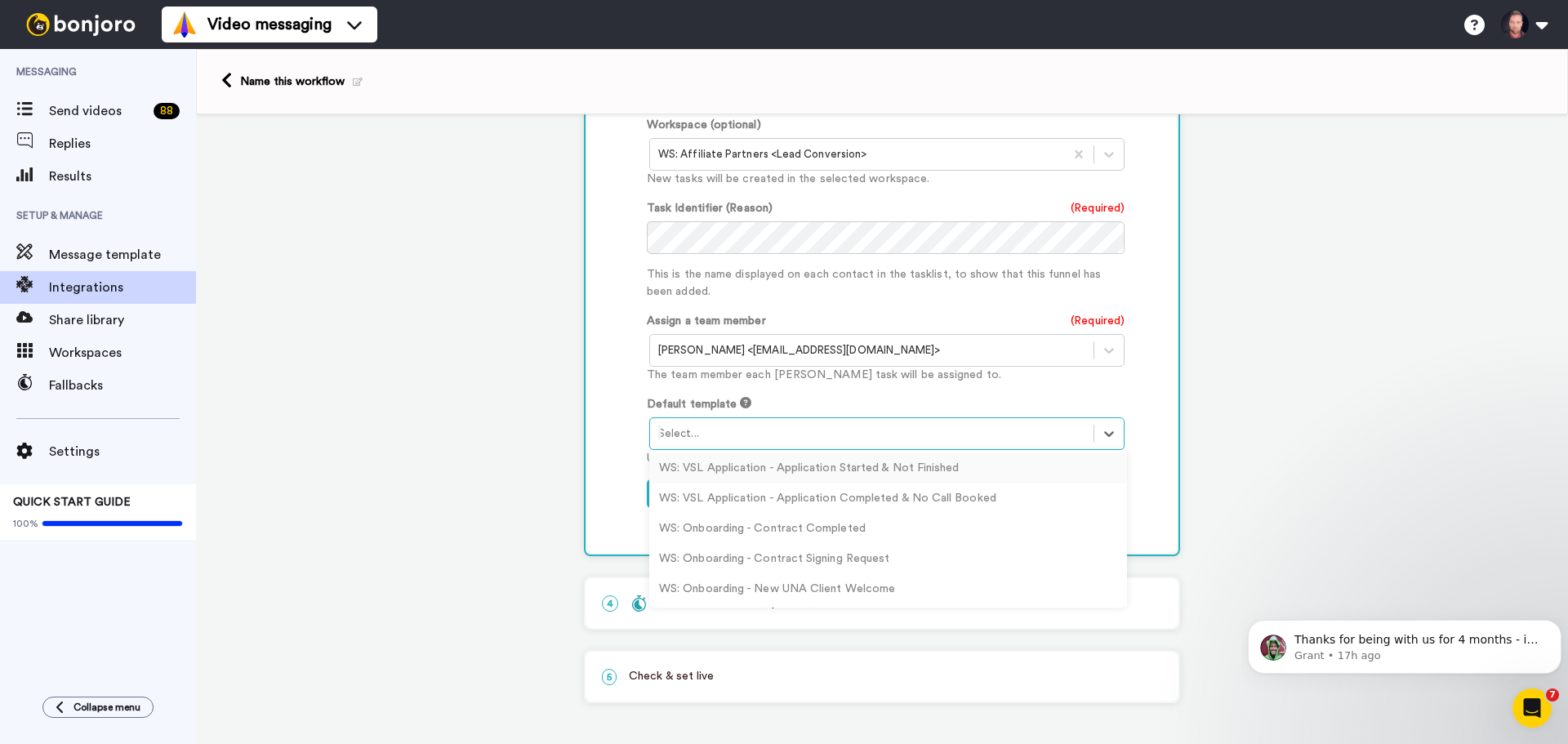
click at [352, 349] on div "1 Tag Added to Contact Ontraport Service selected ActiveCampaign AWeber Bonjoro…" at bounding box center [881, 12] width 1371 height 1461
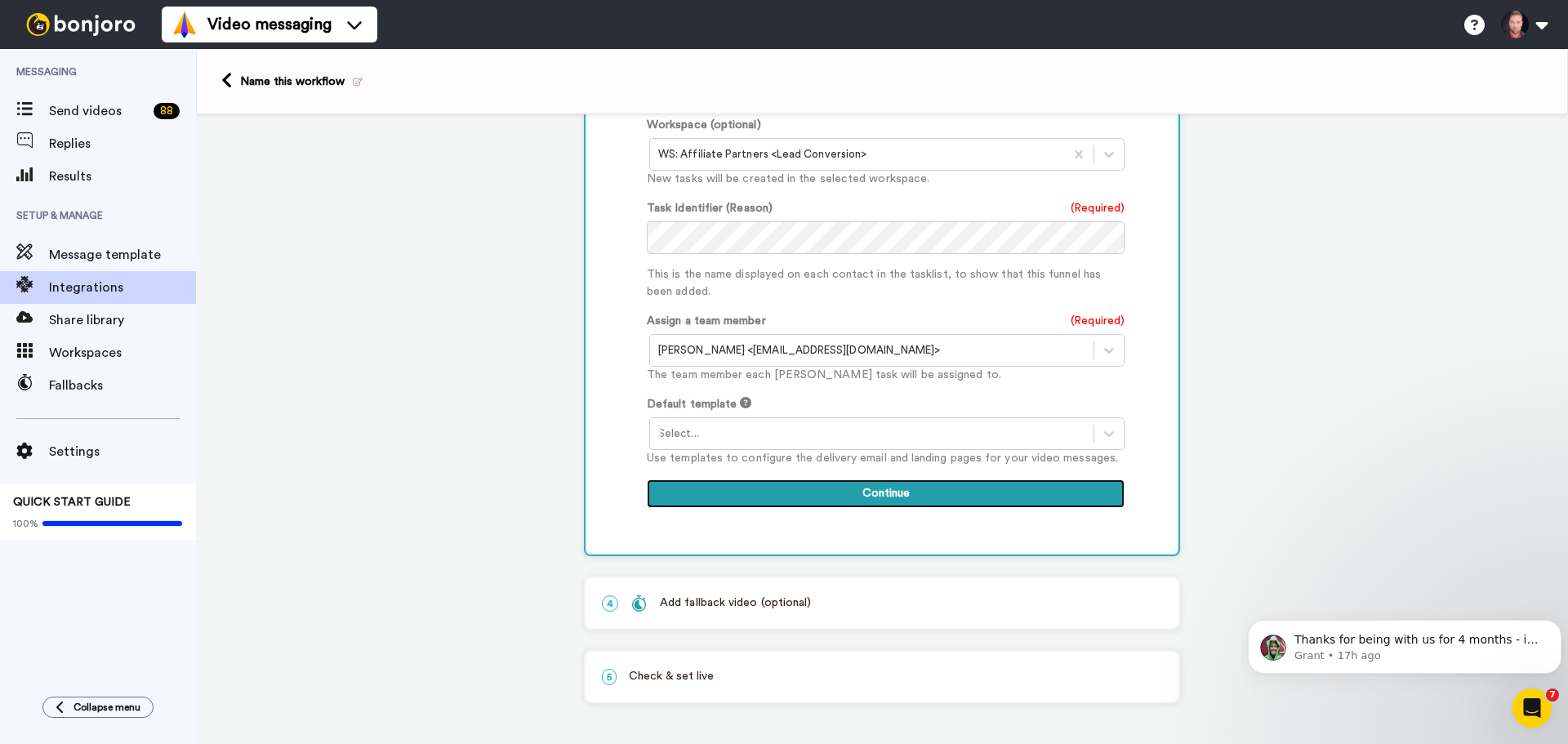
click at [790, 487] on button "Continue" at bounding box center [885, 493] width 477 height 29
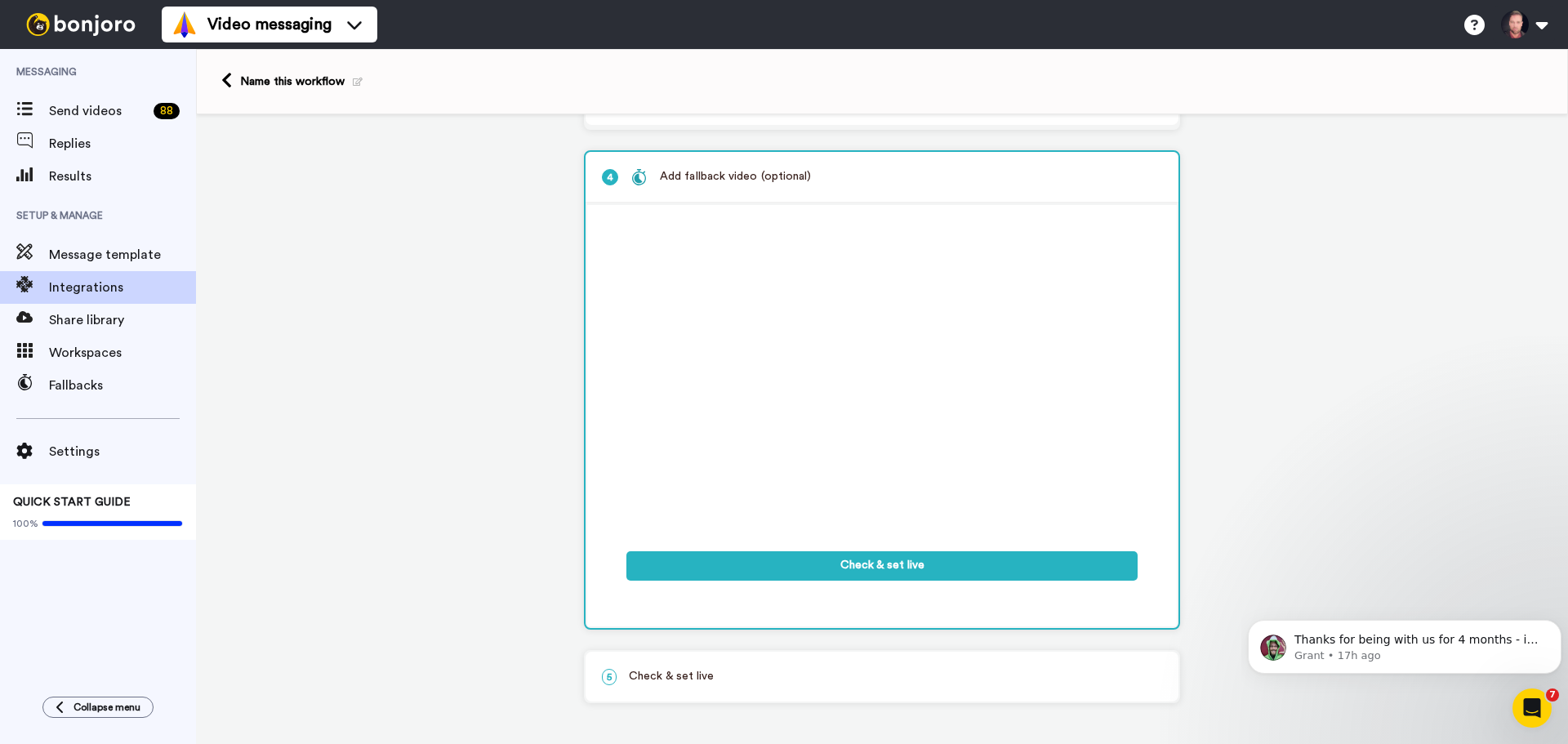
scroll to position [203, 0]
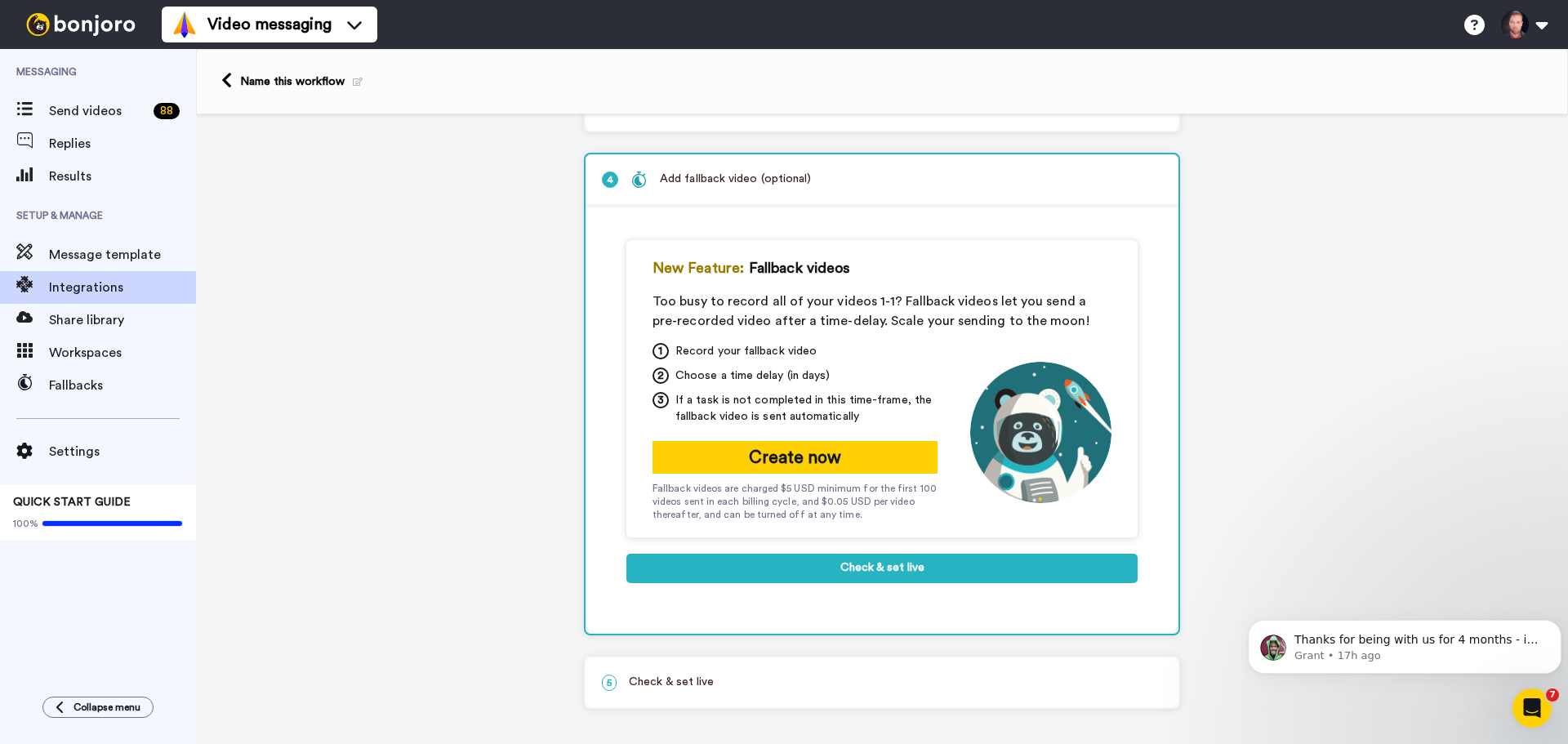
drag, startPoint x: 692, startPoint y: 691, endPoint x: 710, endPoint y: 692, distance: 18.0
click at [693, 691] on div "5 Check & set live" at bounding box center [882, 682] width 593 height 50
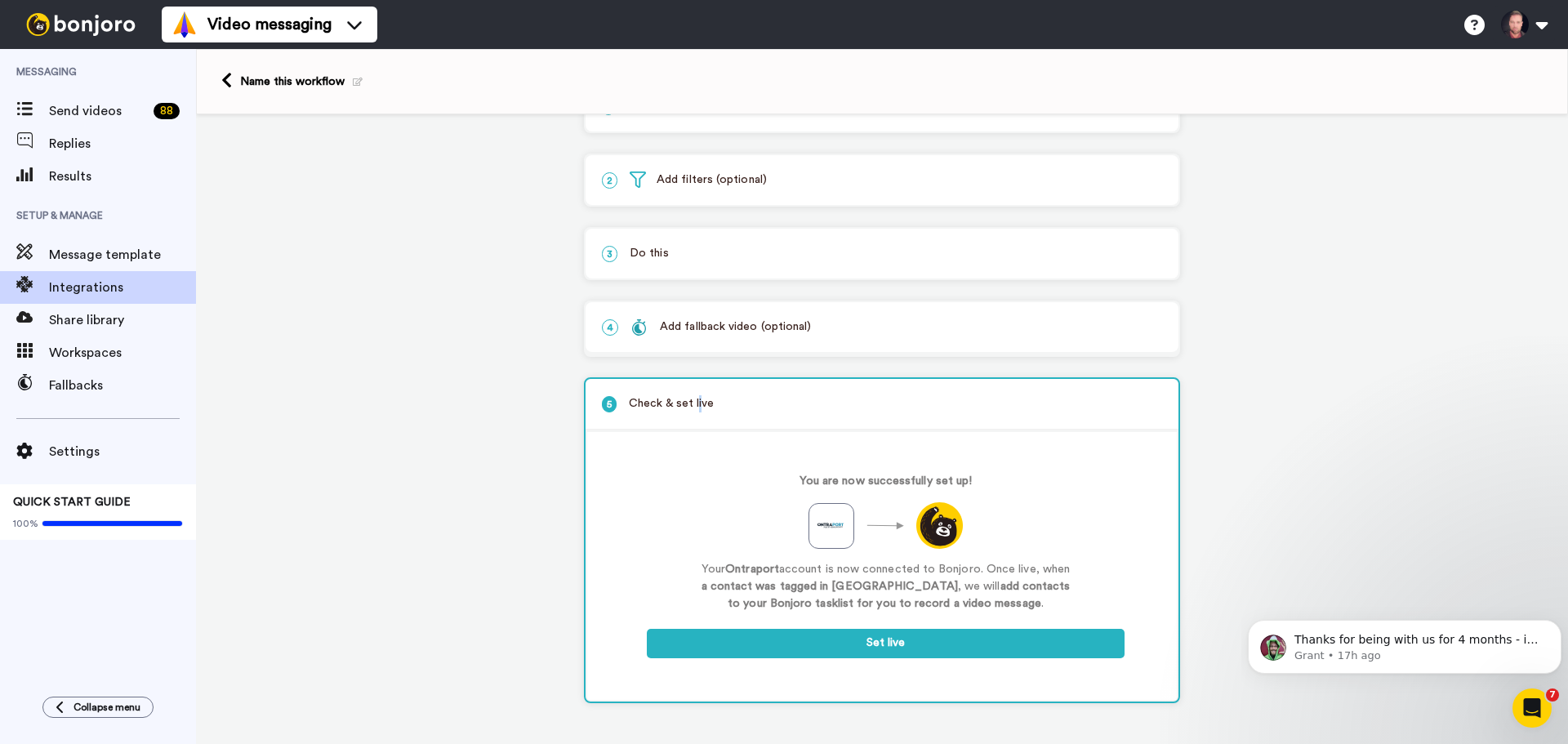
scroll to position [55, 0]
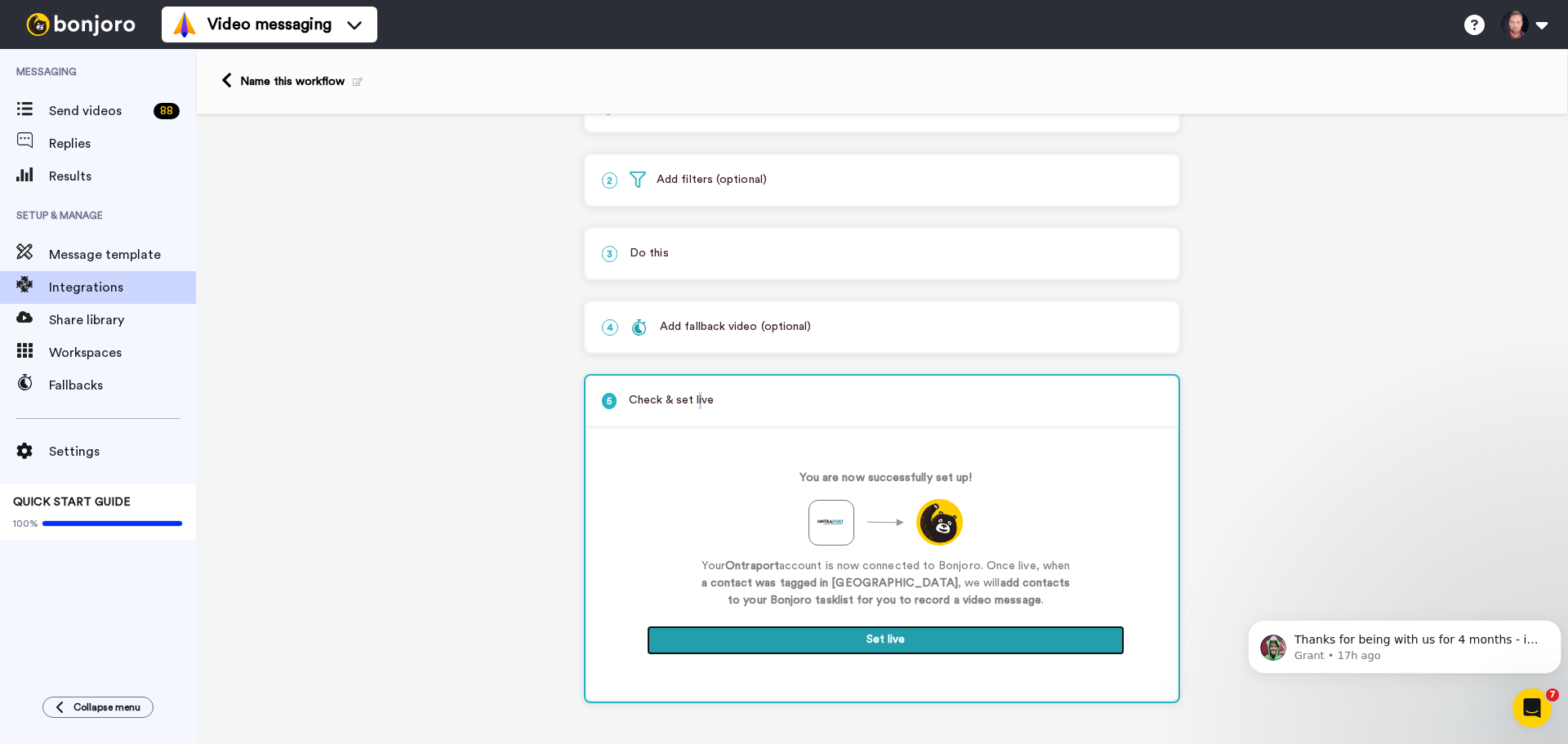
click at [933, 638] on button "Set live" at bounding box center [885, 639] width 477 height 29
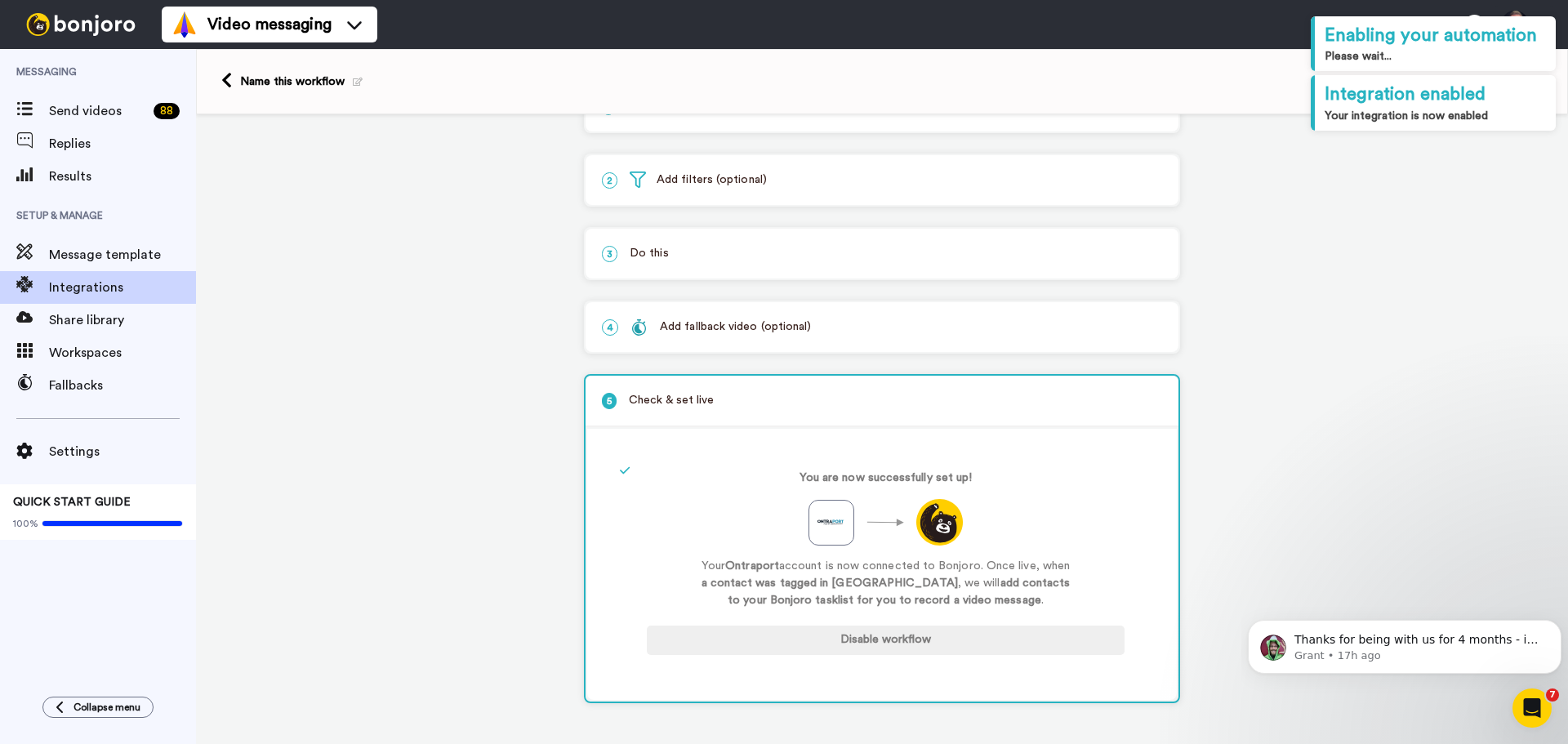
click at [354, 81] on icon at bounding box center [358, 82] width 10 height 9
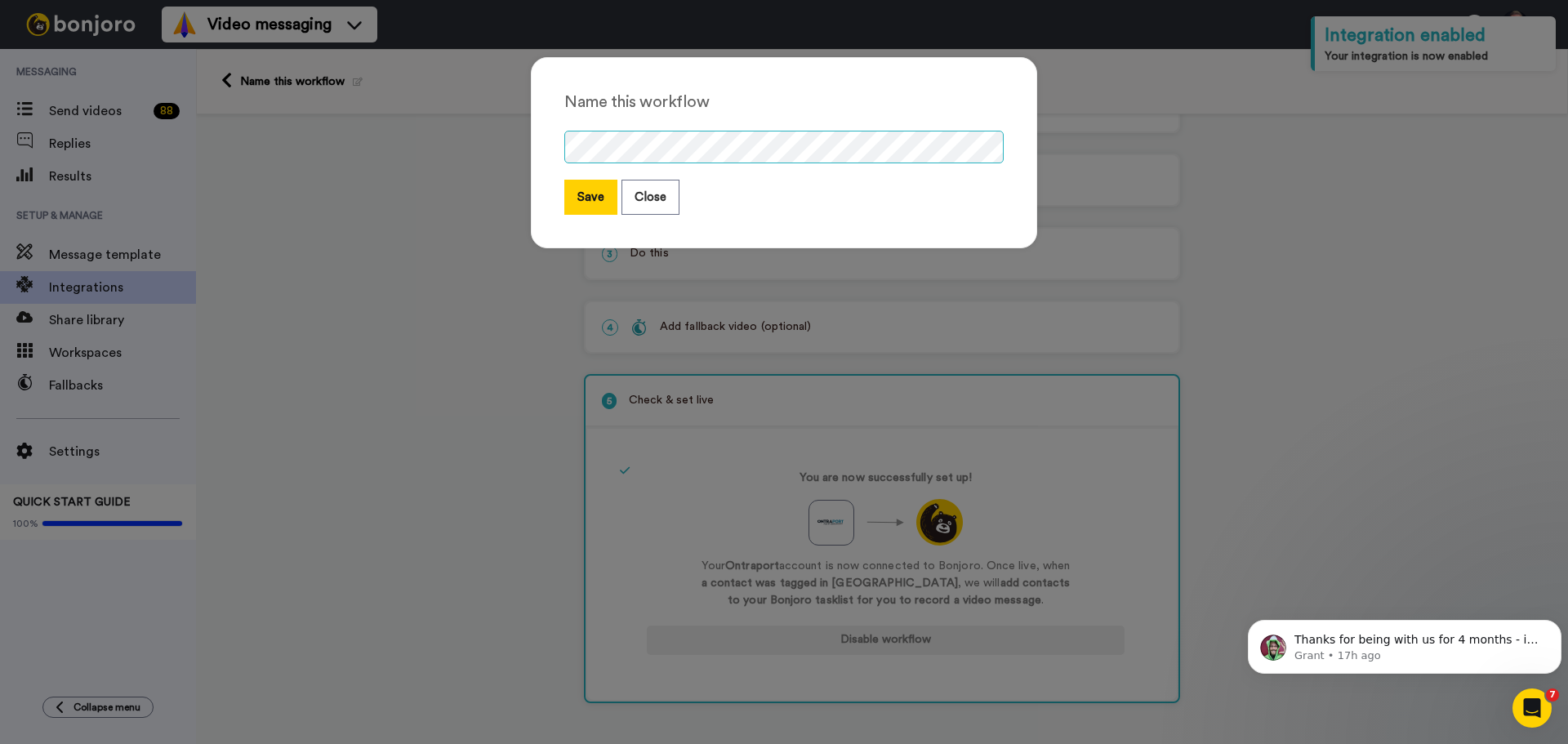
click at [505, 144] on div "Name this workflow Save Close" at bounding box center [784, 372] width 1568 height 744
click at [597, 191] on button "Save" at bounding box center [590, 197] width 53 height 35
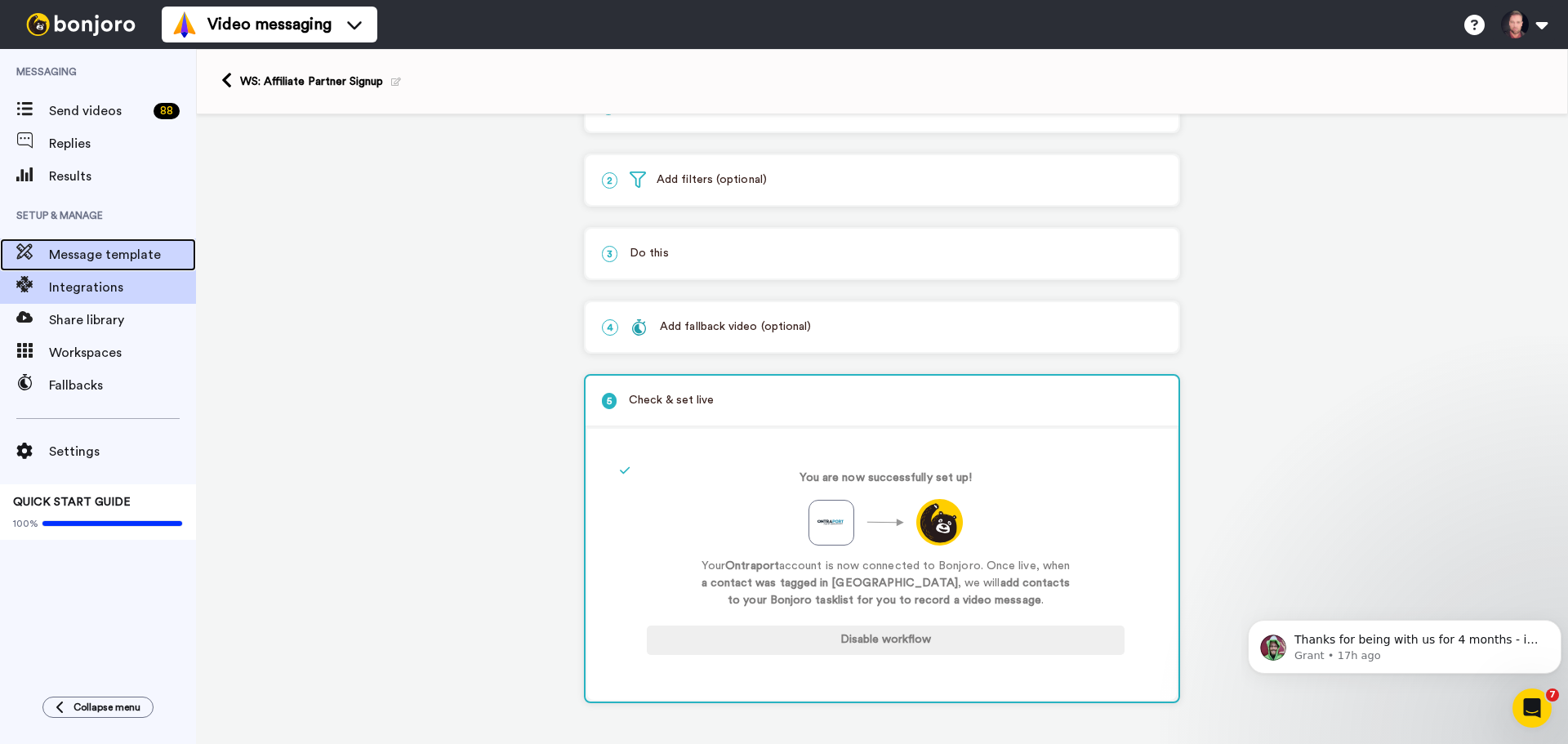
click at [112, 251] on span "Message template" at bounding box center [122, 255] width 147 height 20
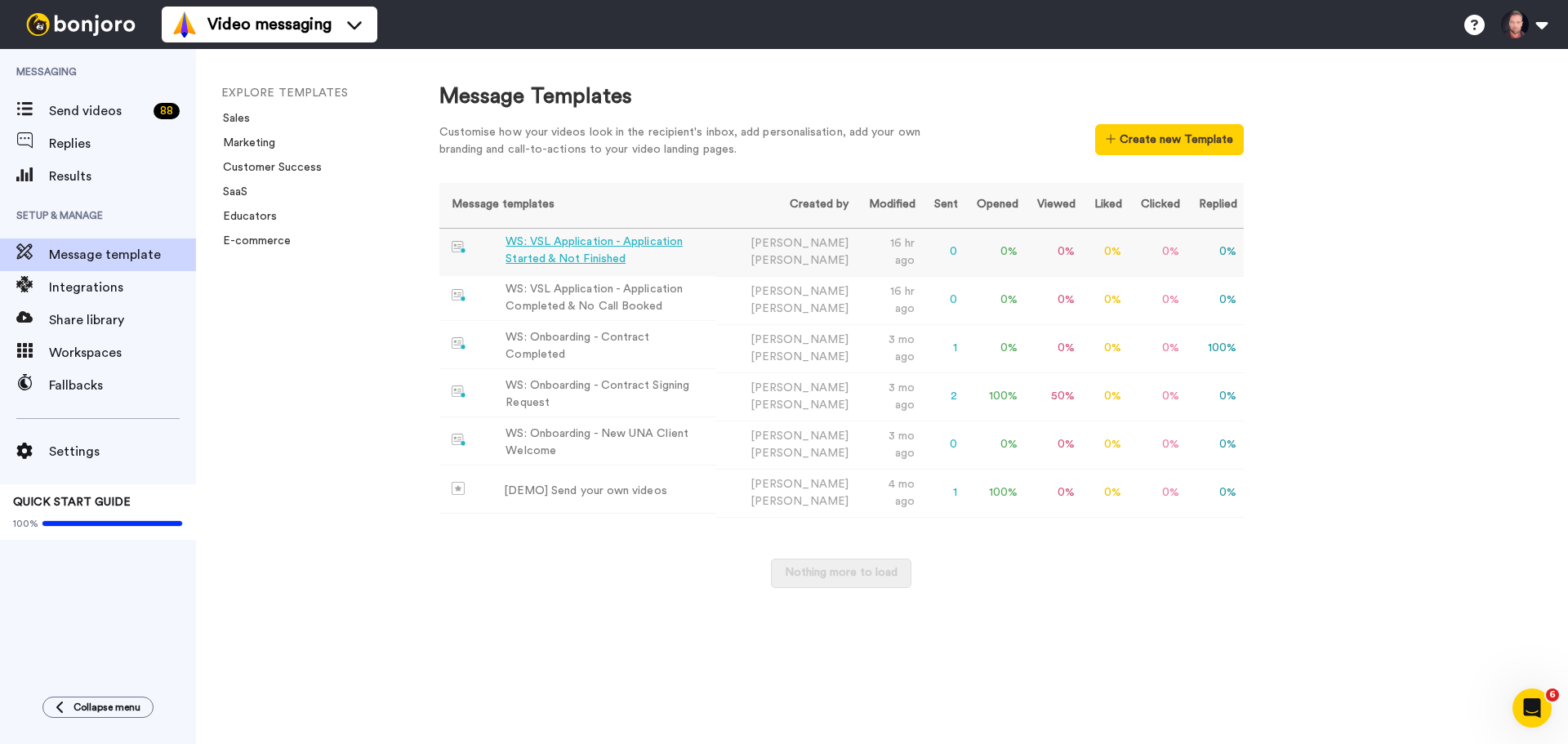
click at [588, 244] on div "WS: VSL Application - Application Started & Not Finished" at bounding box center [607, 251] width 204 height 34
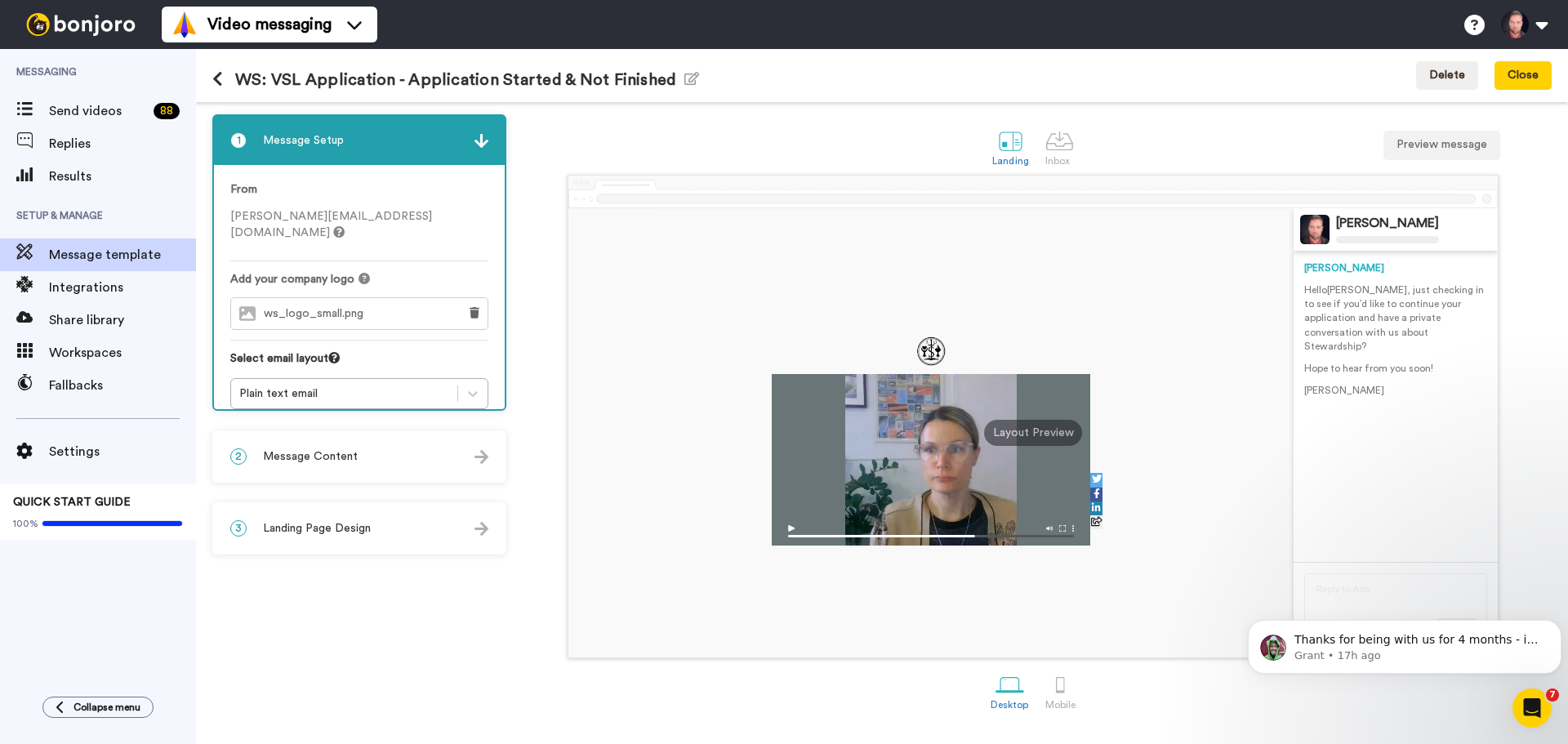
click at [365, 445] on div "2 Message Content" at bounding box center [359, 455] width 291 height 49
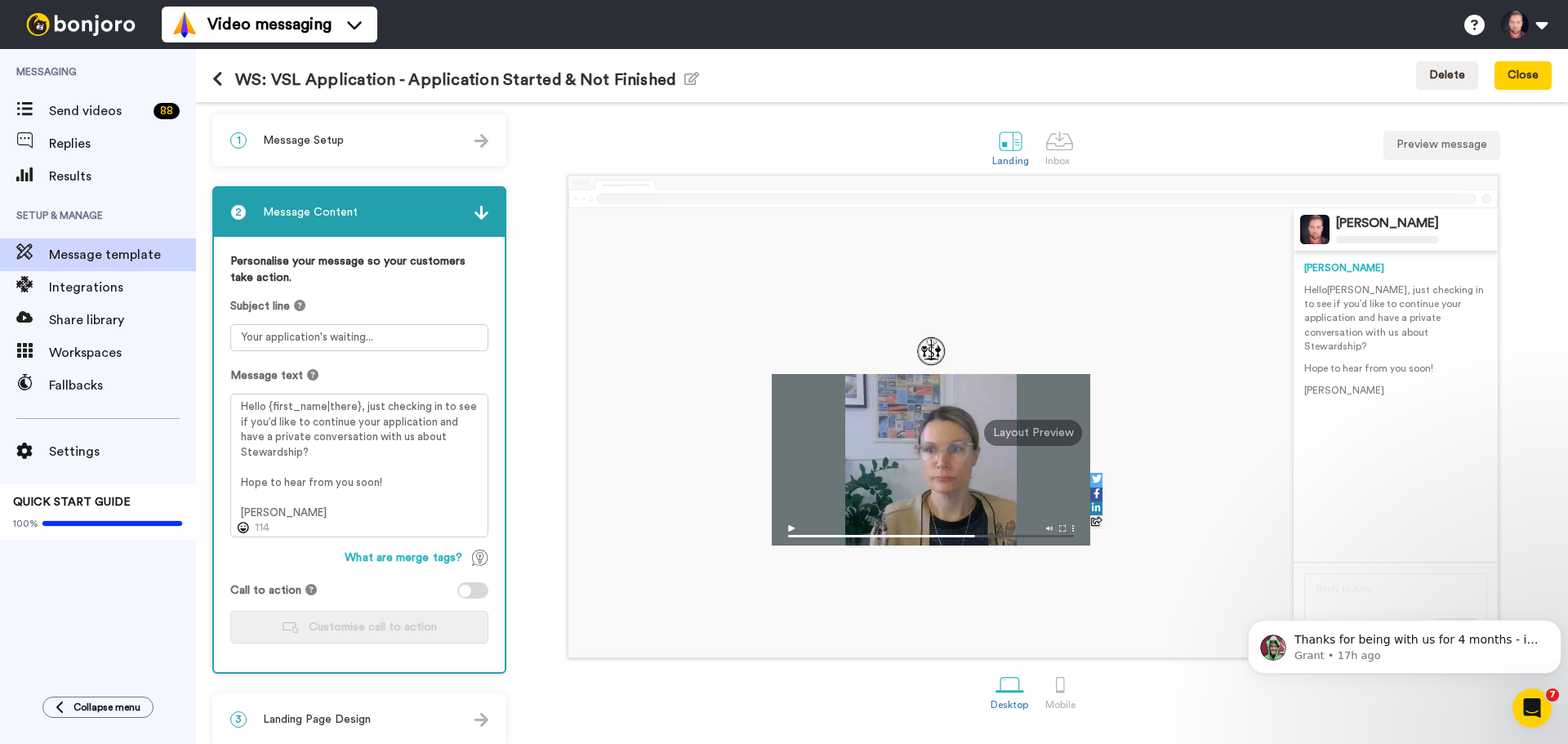
scroll to position [14, 0]
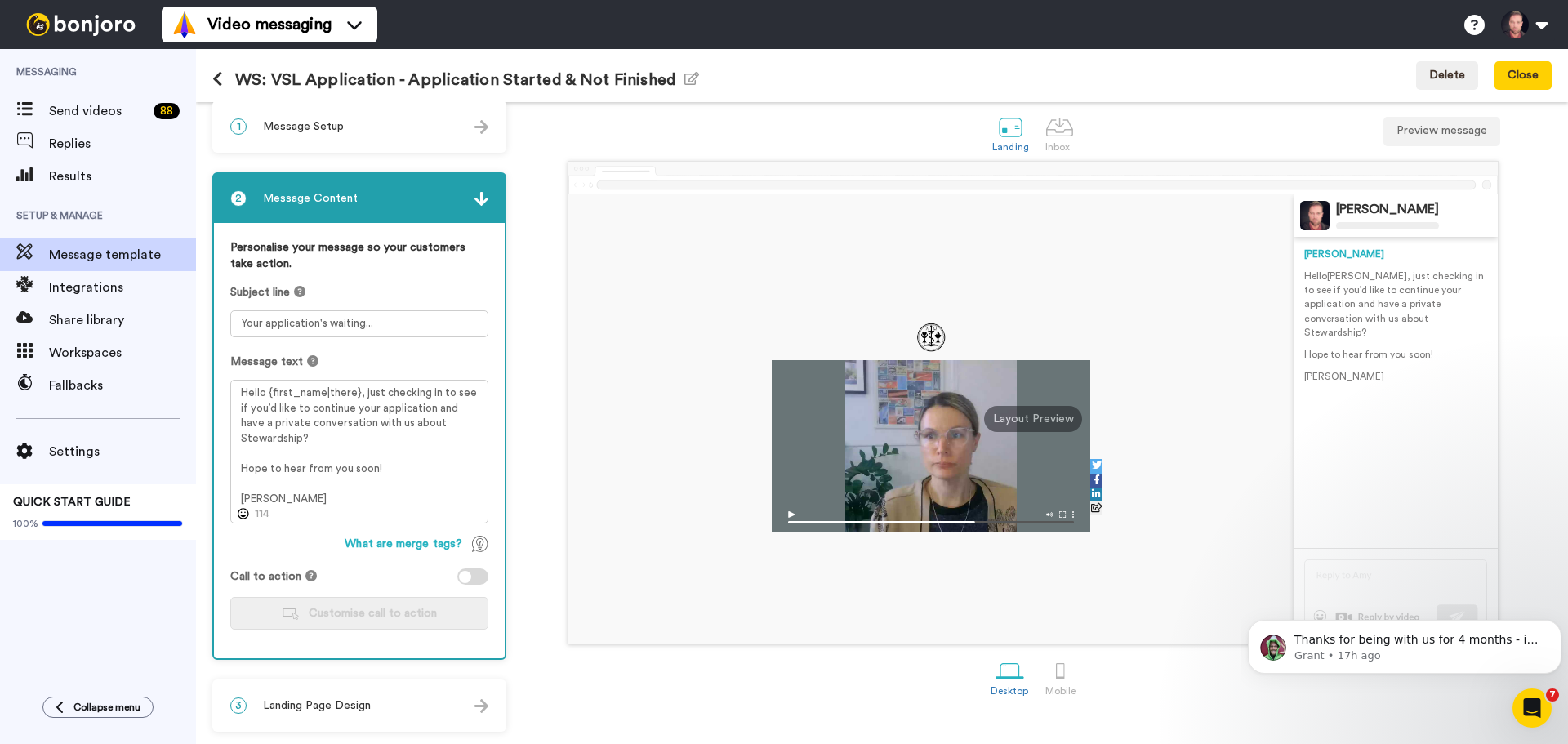
click at [217, 81] on icon at bounding box center [218, 79] width 11 height 16
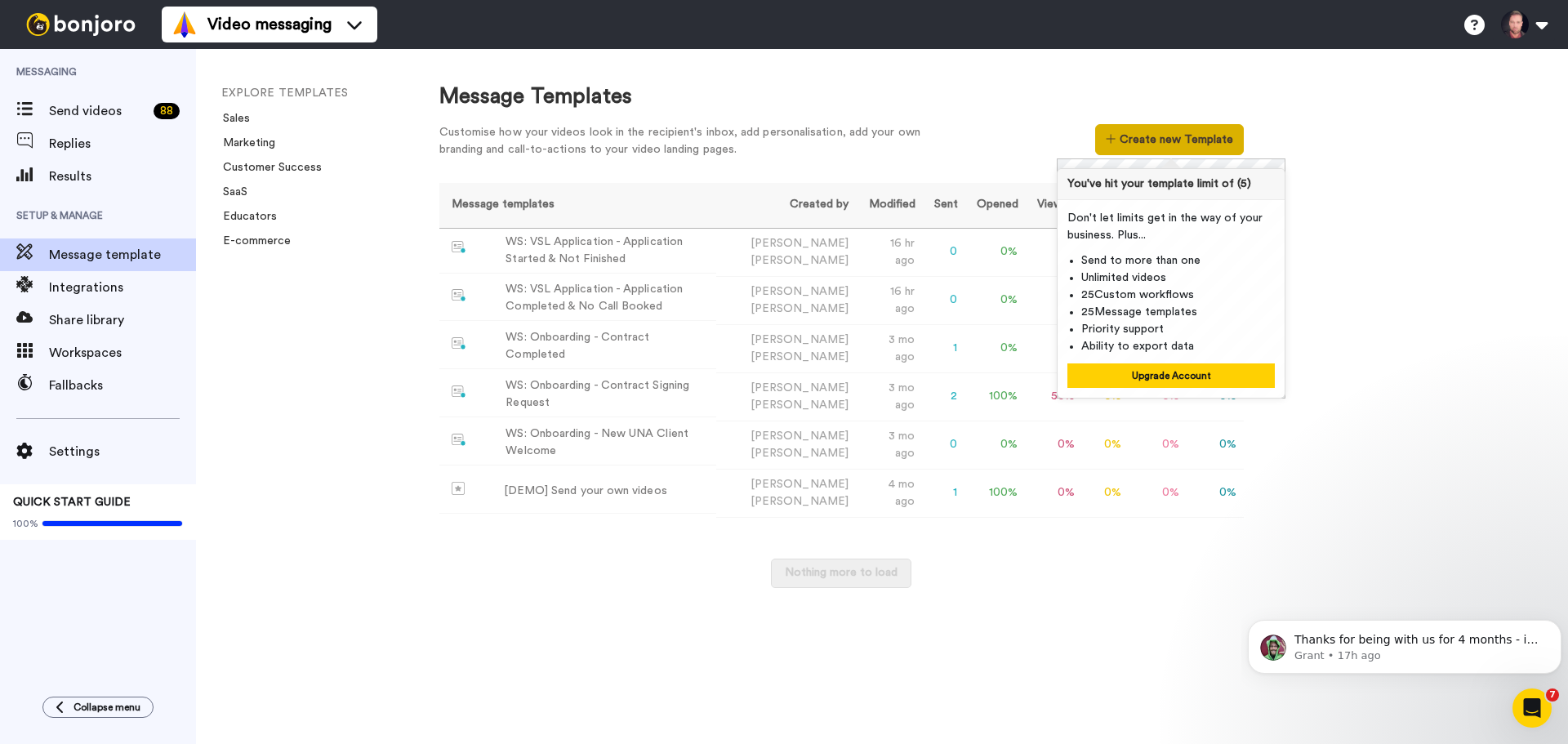
click at [1165, 141] on button "Create new Template" at bounding box center [1169, 139] width 148 height 31
drag, startPoint x: 1174, startPoint y: 372, endPoint x: 1158, endPoint y: 363, distance: 18.4
click at [1174, 372] on button "Upgrade Account" at bounding box center [1172, 375] width 208 height 25
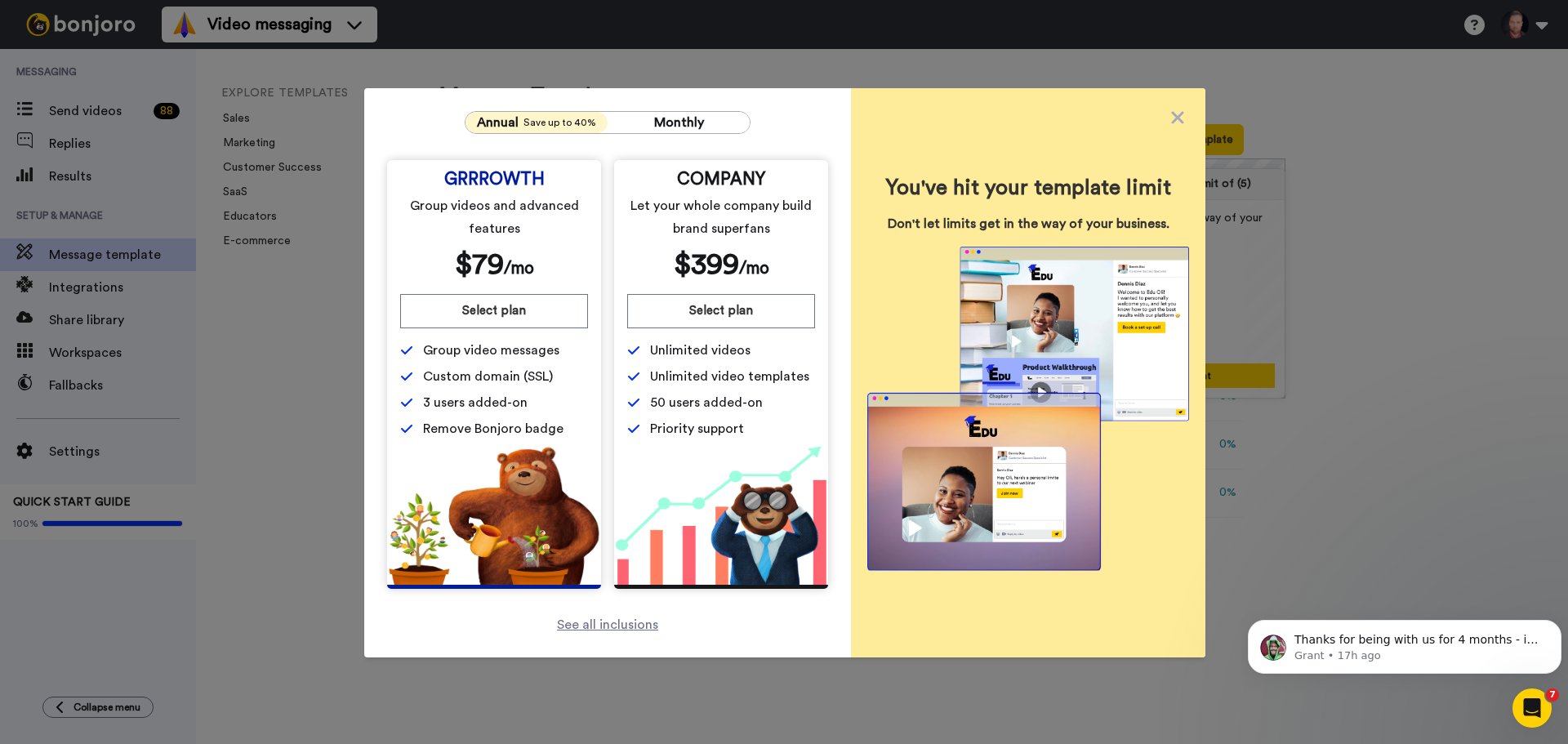
drag, startPoint x: 1167, startPoint y: 119, endPoint x: 917, endPoint y: 190, distance: 259.9
click at [1170, 119] on icon at bounding box center [1177, 118] width 16 height 20
